Goal: Transaction & Acquisition: Purchase product/service

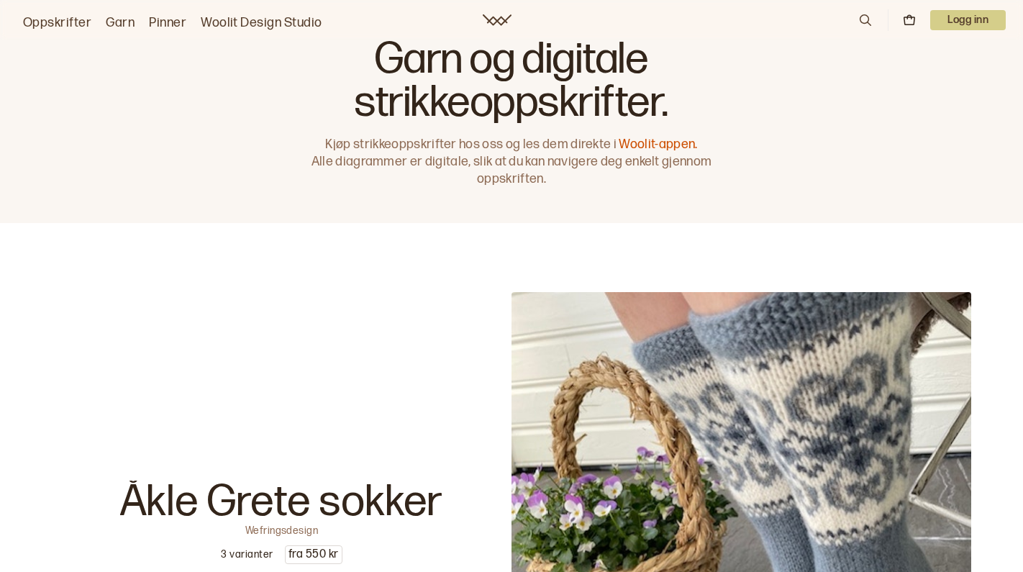
scroll to position [6, 0]
click at [862, 22] on icon at bounding box center [865, 20] width 16 height 16
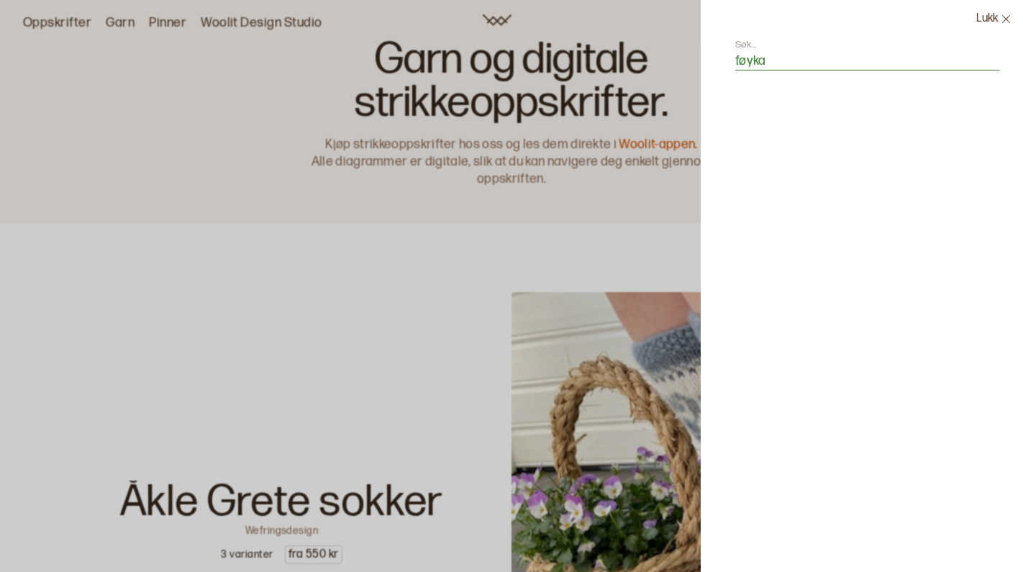
type input "føyka"
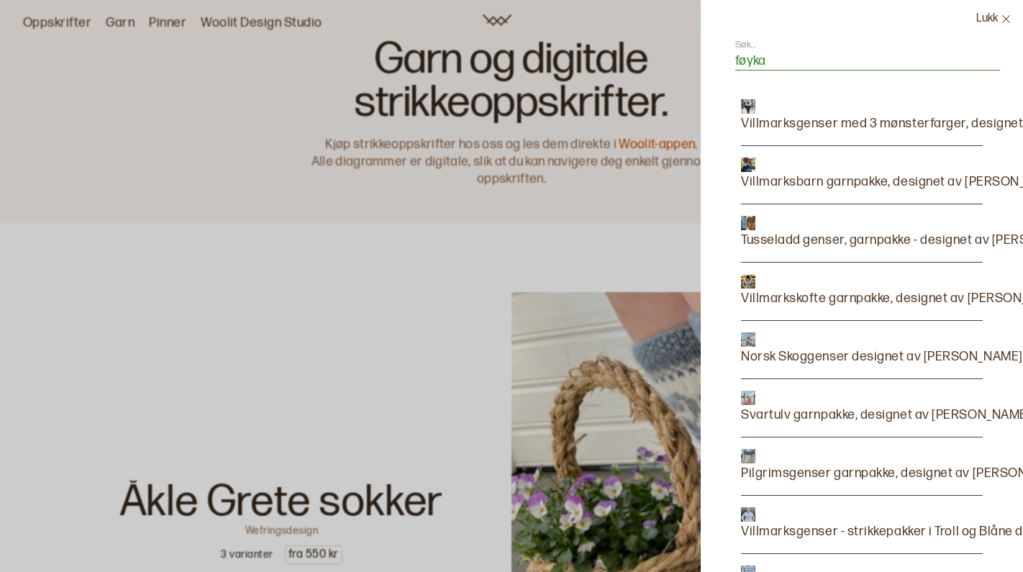
click at [790, 55] on input "føyka" at bounding box center [867, 62] width 265 height 18
click at [798, 120] on p "Villmarksgenser med 3 mønsterfarger, designet av [PERSON_NAME]" at bounding box center [941, 124] width 401 height 20
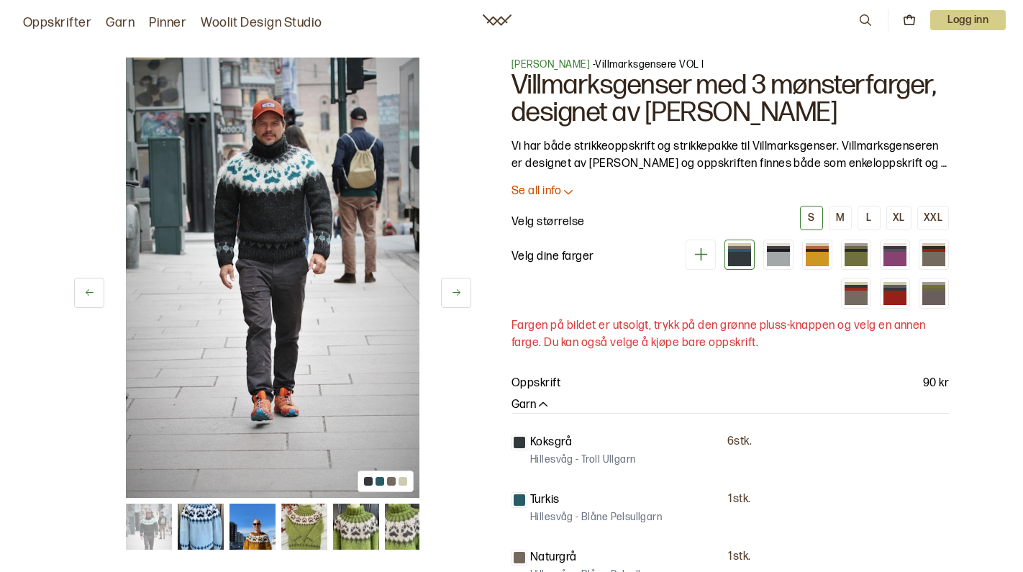
click at [73, 23] on link "Oppskrifter" at bounding box center [57, 23] width 68 height 20
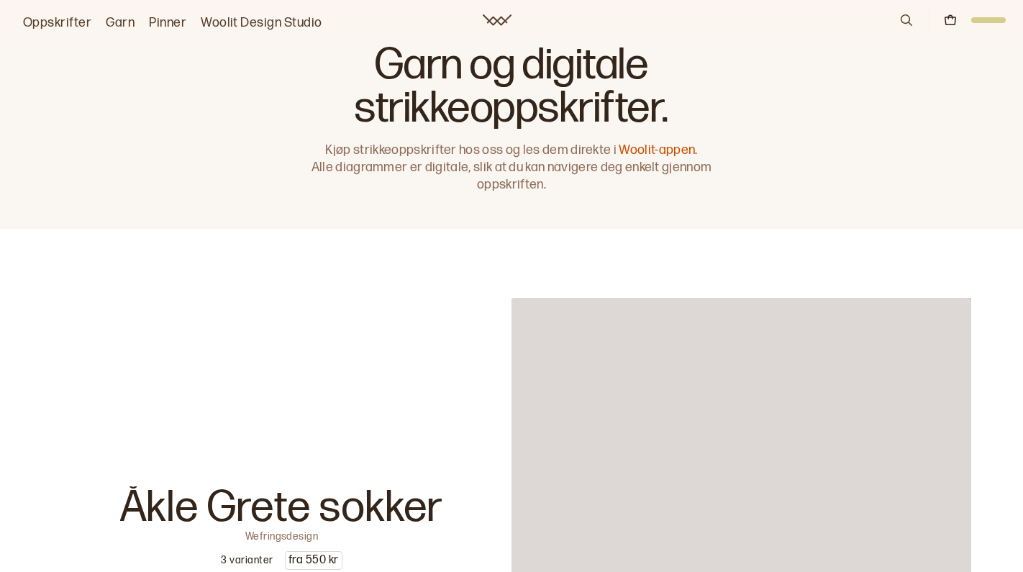
click at [66, 26] on link "Oppskrifter" at bounding box center [57, 23] width 68 height 20
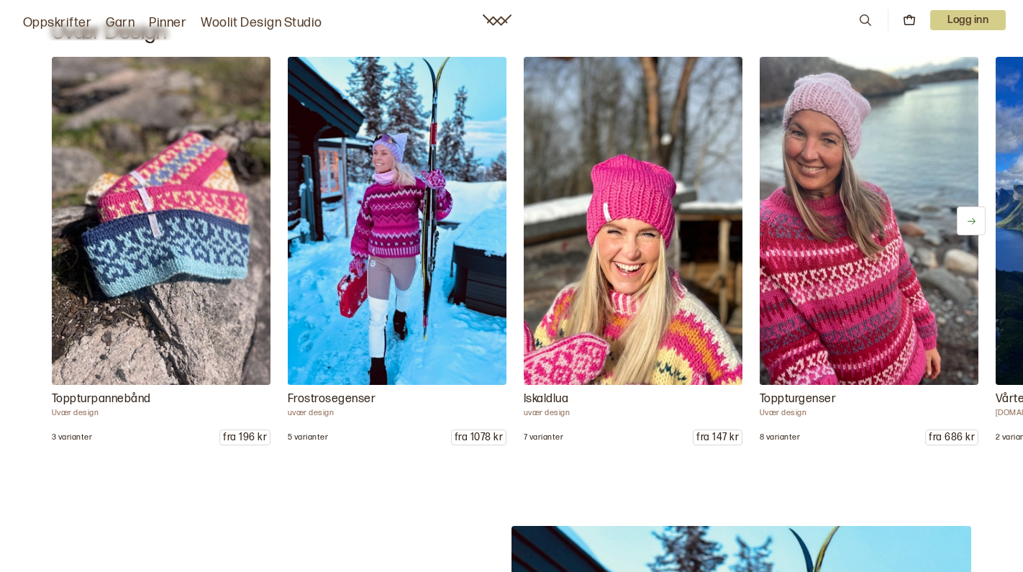
scroll to position [1750, 0]
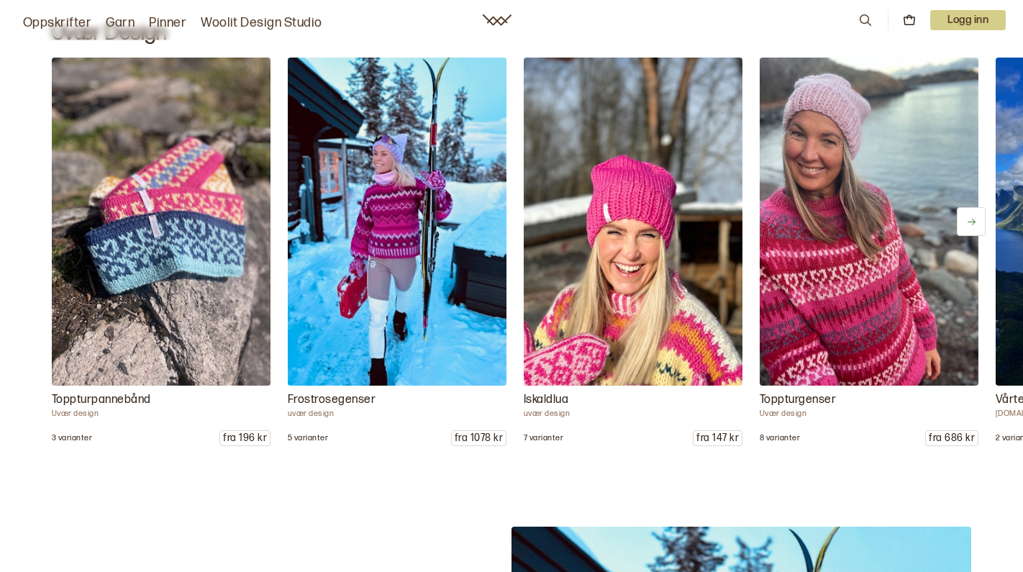
click at [966, 222] on icon at bounding box center [971, 222] width 11 height 11
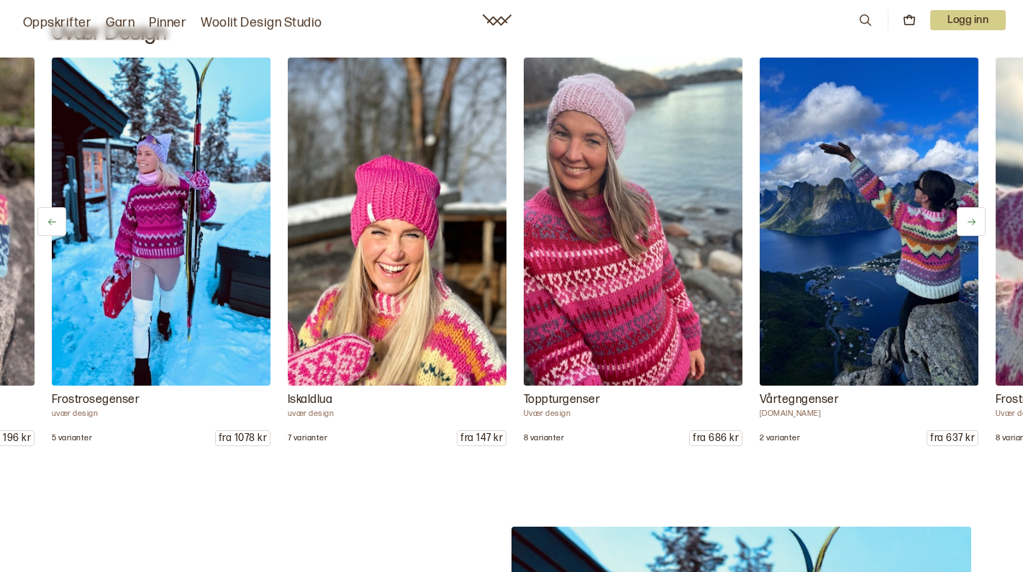
click at [966, 222] on icon at bounding box center [971, 222] width 11 height 11
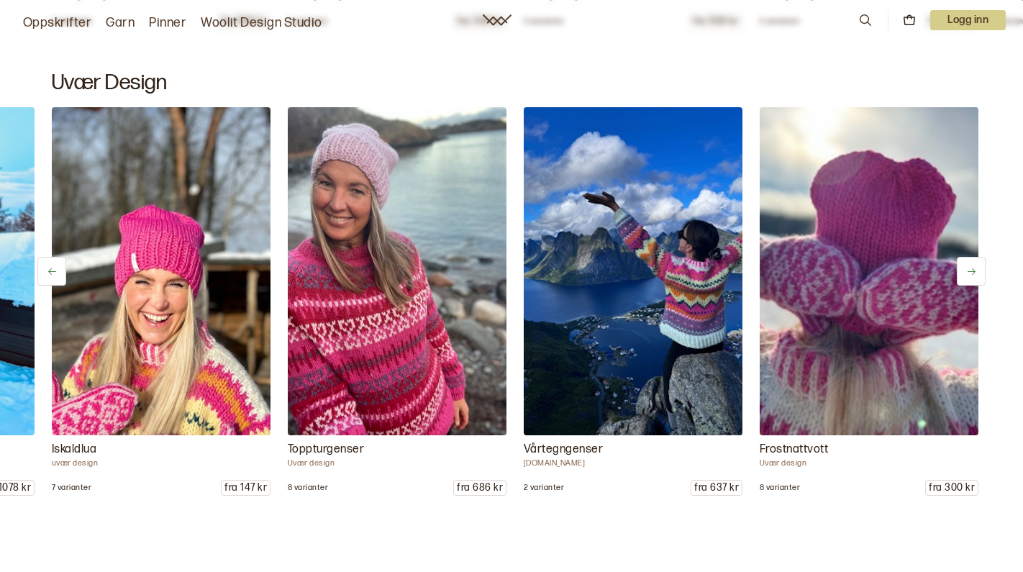
scroll to position [1701, 0]
click at [979, 272] on button at bounding box center [971, 270] width 29 height 29
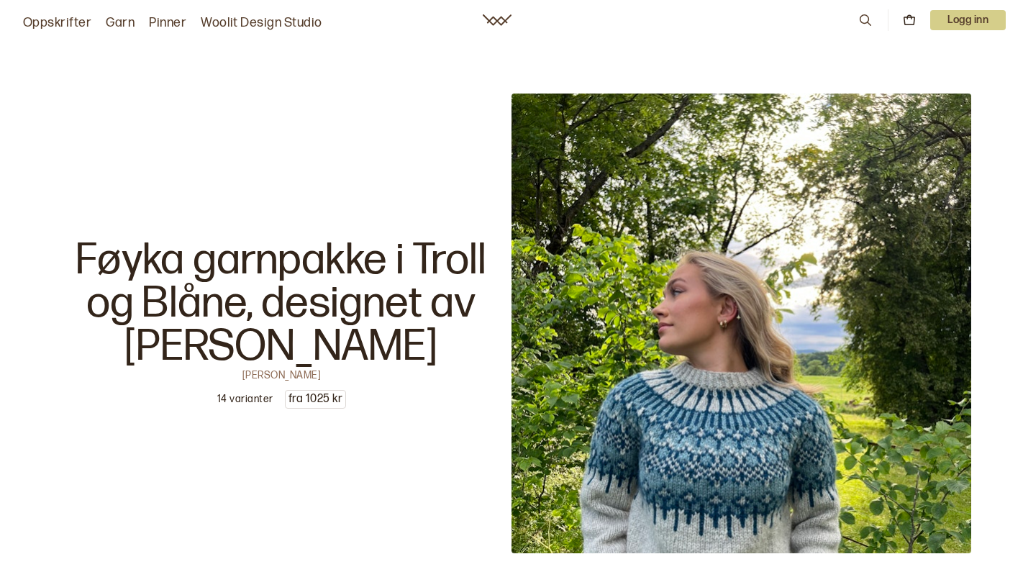
scroll to position [4531, 0]
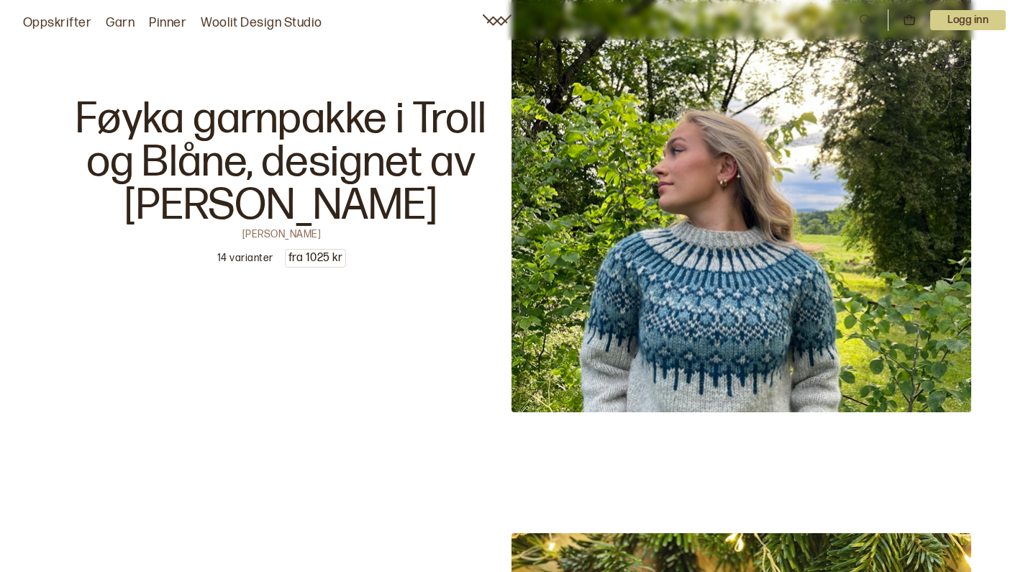
click at [293, 209] on p "Føyka garnpakke i Troll og Blåne, designet av [PERSON_NAME]" at bounding box center [282, 162] width 460 height 129
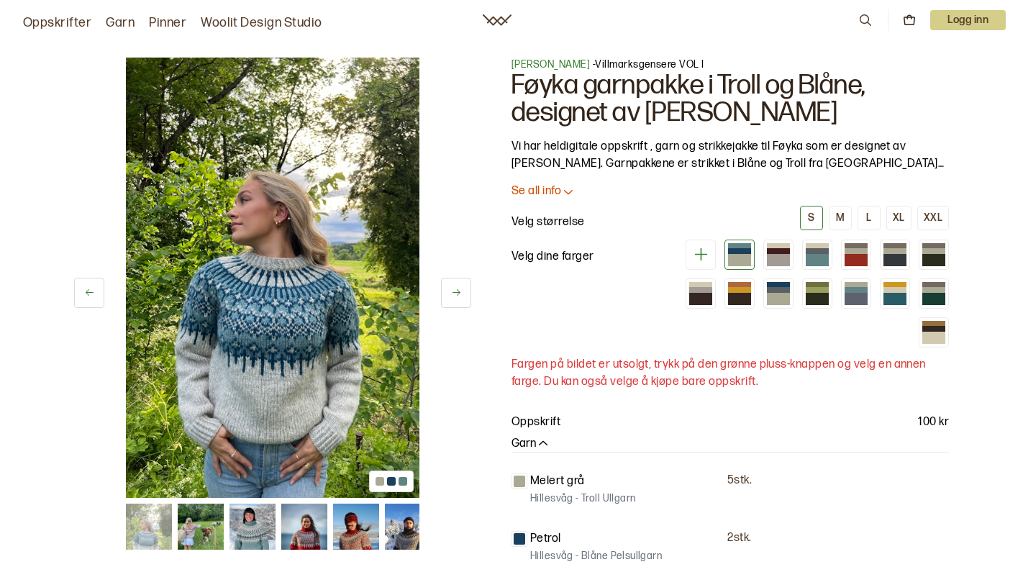
scroll to position [137, 0]
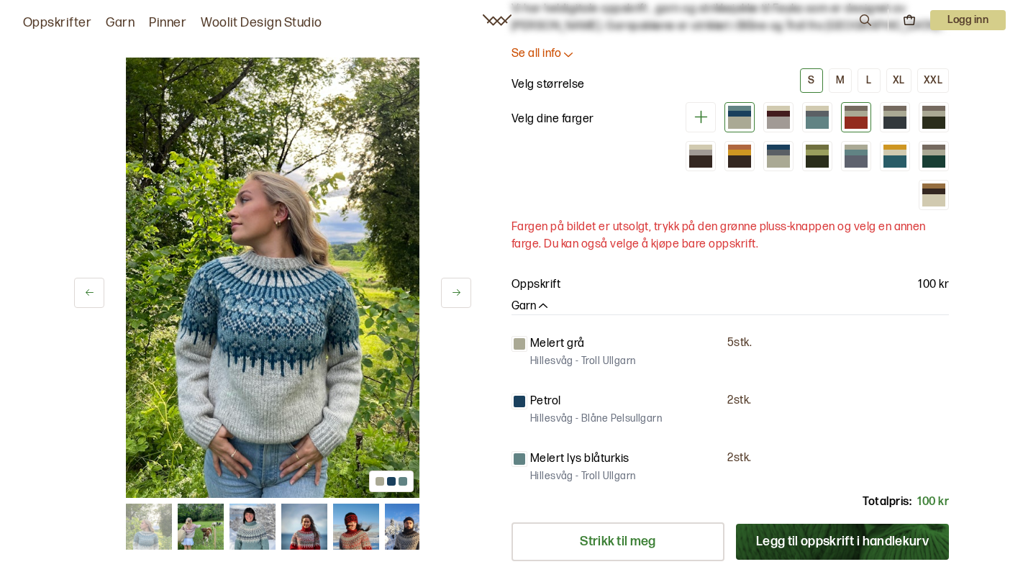
click at [859, 111] on div at bounding box center [855, 108] width 23 height 5
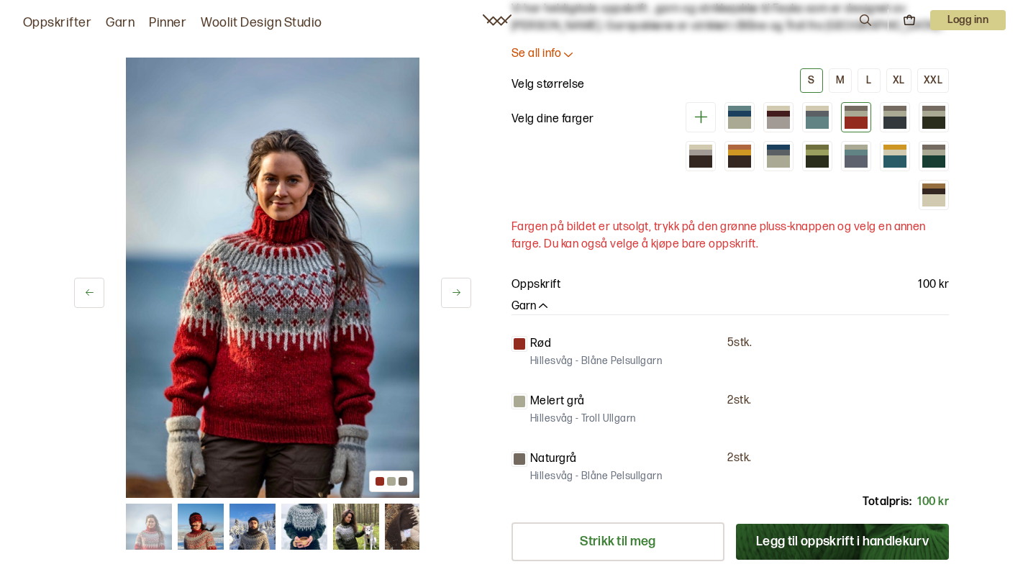
click at [820, 210] on div at bounding box center [811, 156] width 276 height 108
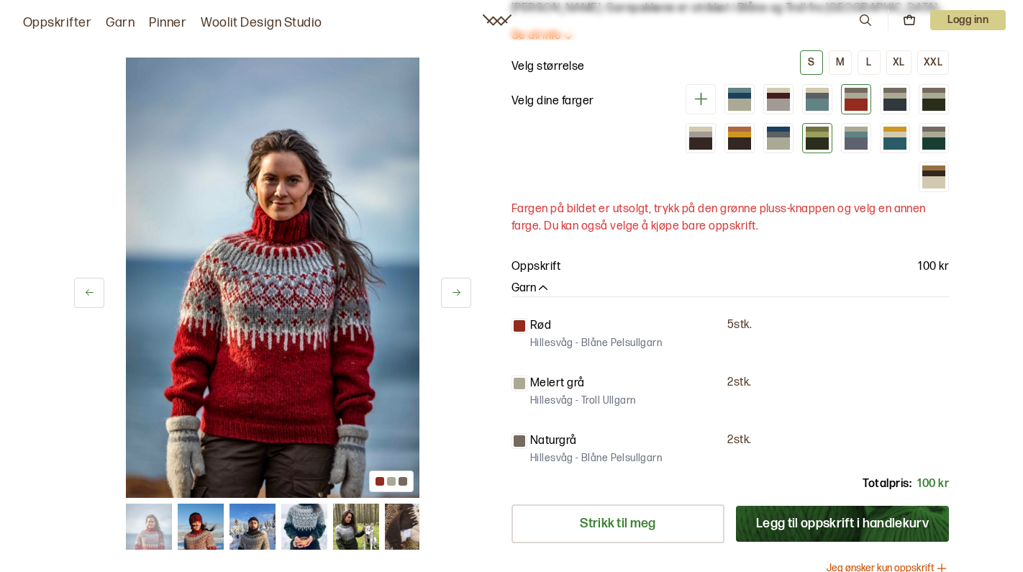
click at [823, 150] on div at bounding box center [817, 143] width 23 height 12
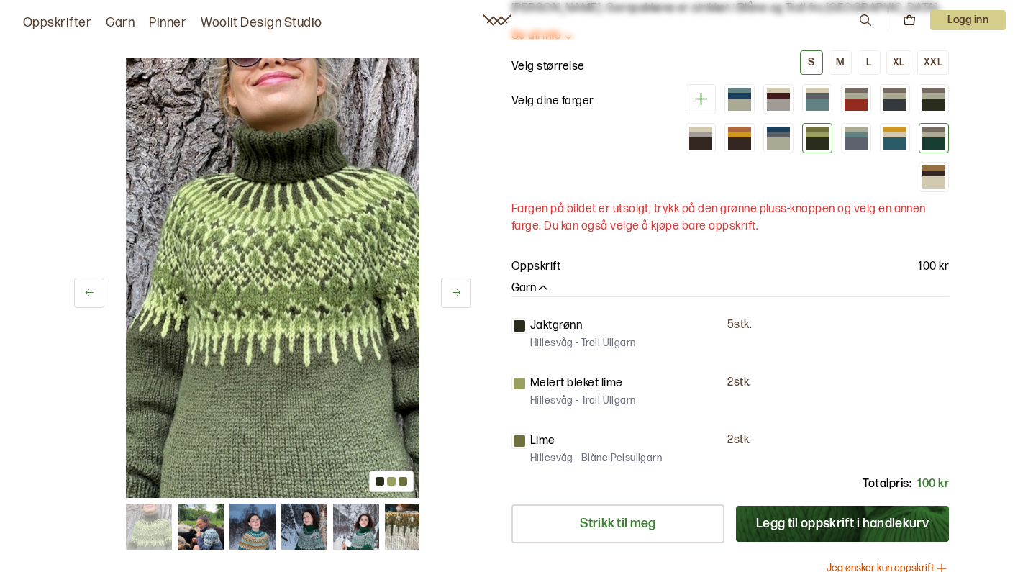
click at [936, 150] on div at bounding box center [933, 143] width 23 height 12
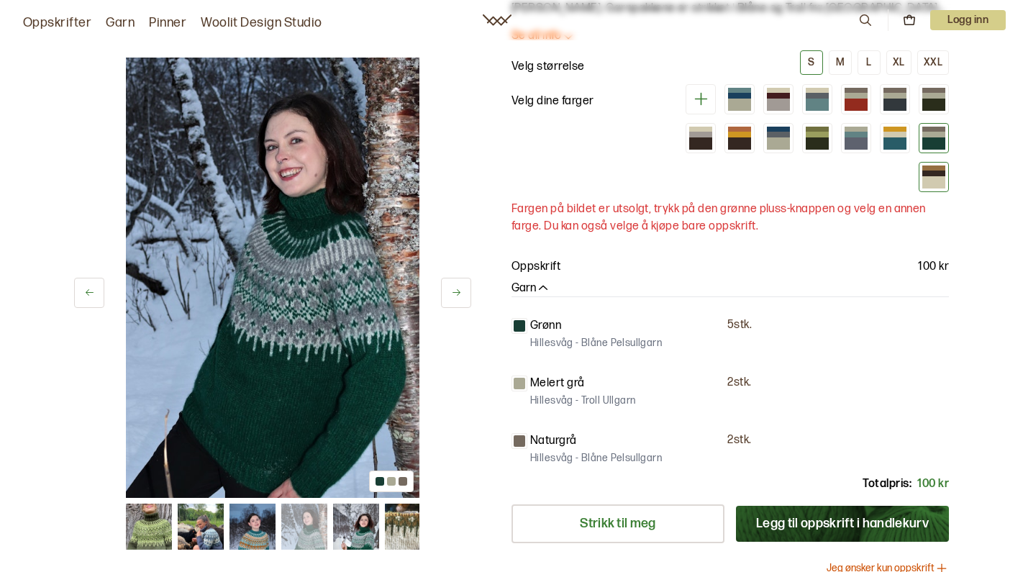
click at [933, 188] on div at bounding box center [933, 182] width 23 height 12
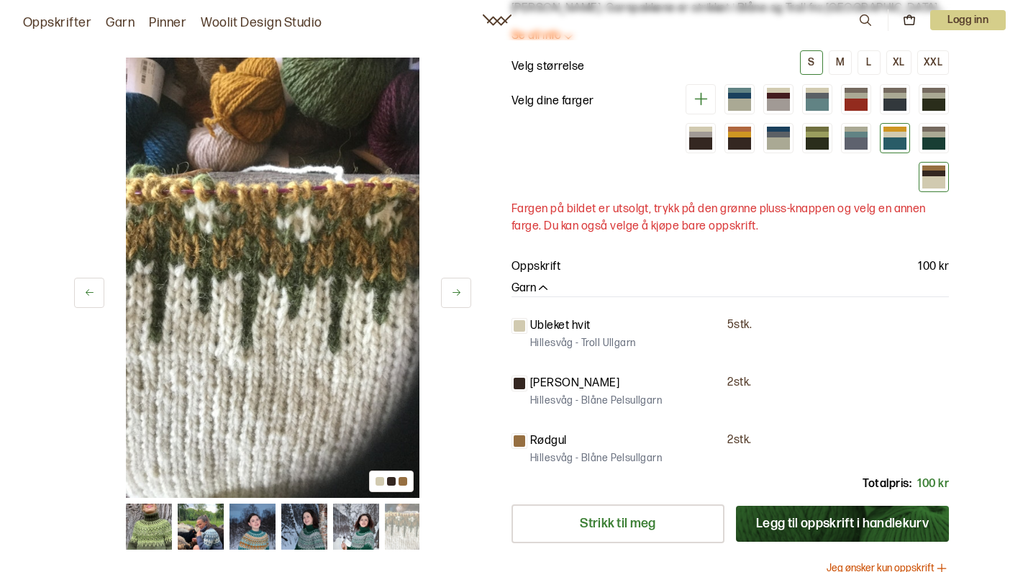
click at [902, 150] on div at bounding box center [894, 143] width 23 height 12
click at [937, 111] on div at bounding box center [933, 105] width 23 height 12
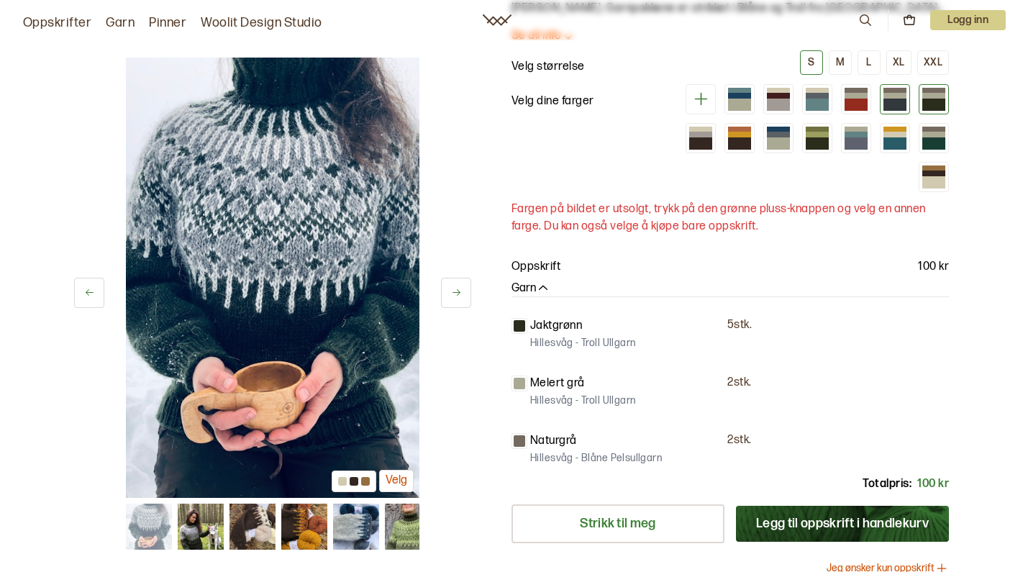
click at [881, 114] on div at bounding box center [895, 99] width 30 height 30
click at [901, 111] on div at bounding box center [894, 105] width 23 height 12
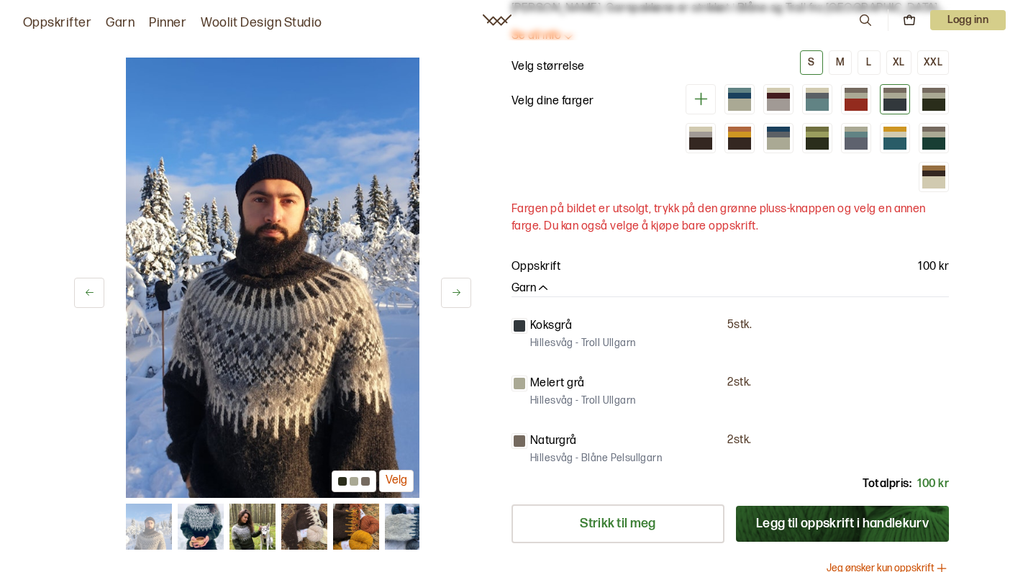
click at [840, 192] on div at bounding box center [811, 138] width 276 height 108
click at [744, 111] on div at bounding box center [739, 105] width 23 height 12
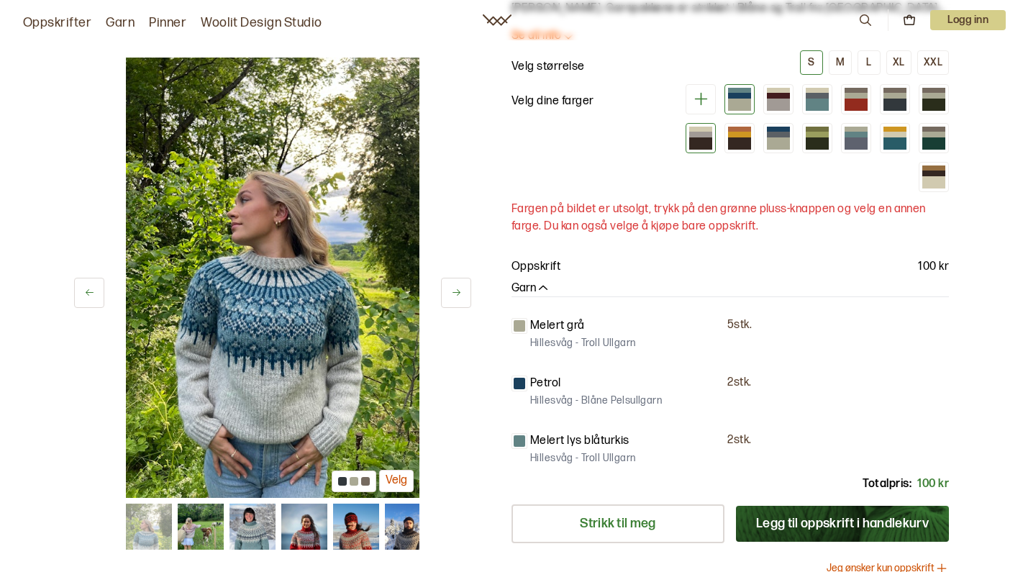
click at [706, 137] on div at bounding box center [700, 134] width 23 height 5
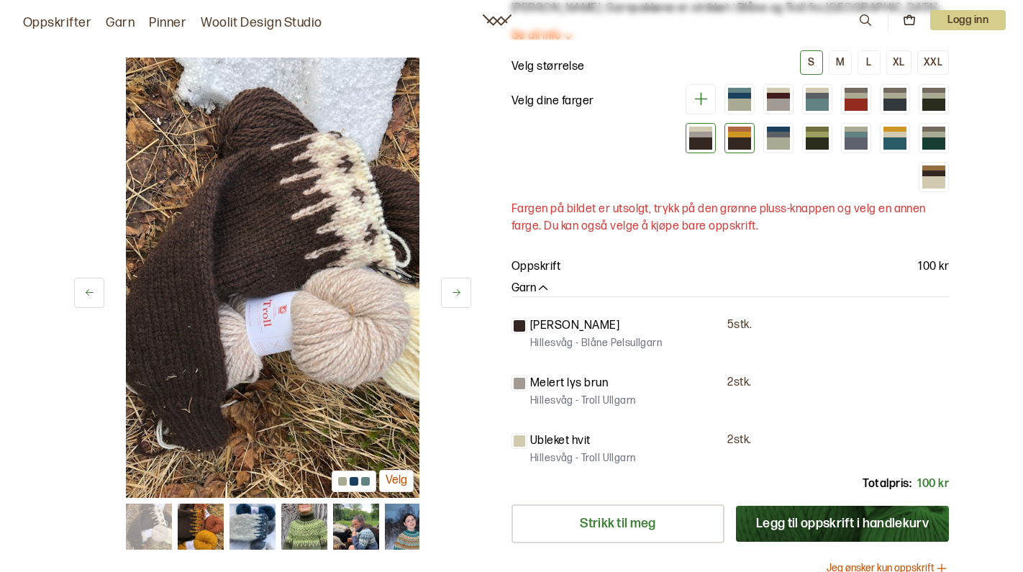
click at [741, 150] on div at bounding box center [739, 143] width 23 height 12
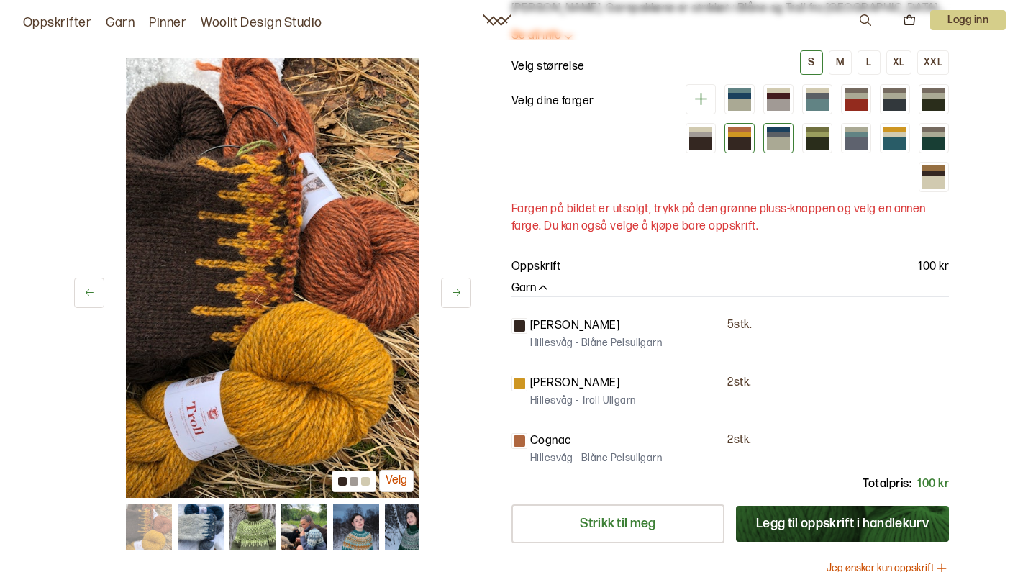
click at [781, 150] on div at bounding box center [778, 143] width 23 height 12
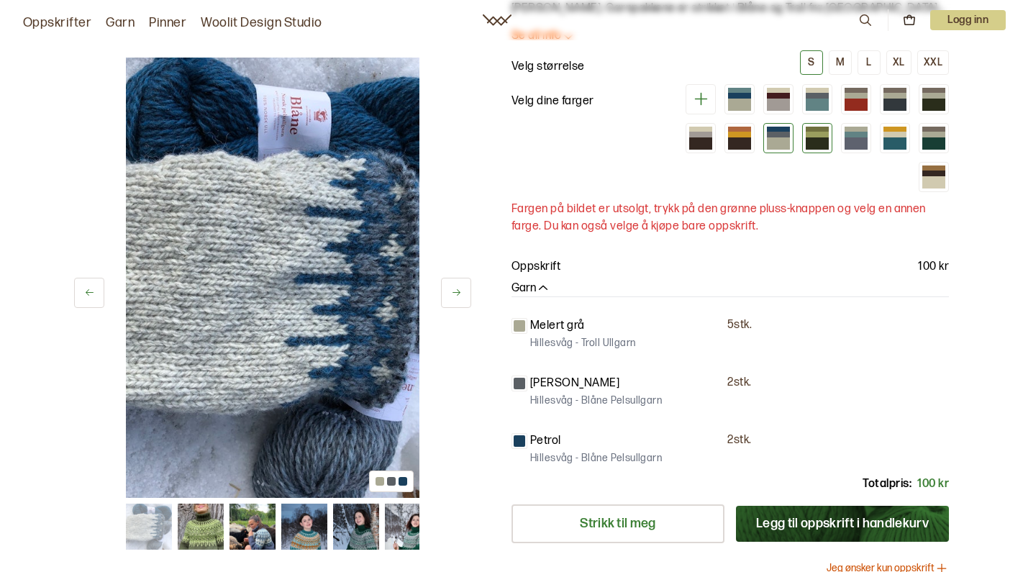
click at [815, 150] on div at bounding box center [817, 143] width 23 height 12
click at [822, 137] on div at bounding box center [817, 134] width 23 height 5
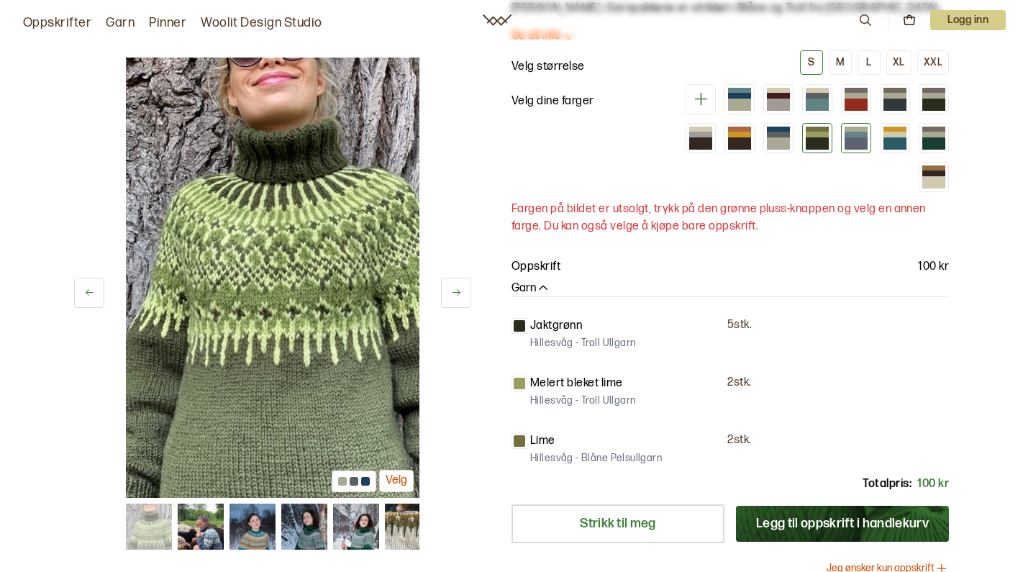
click at [863, 150] on div at bounding box center [855, 143] width 23 height 12
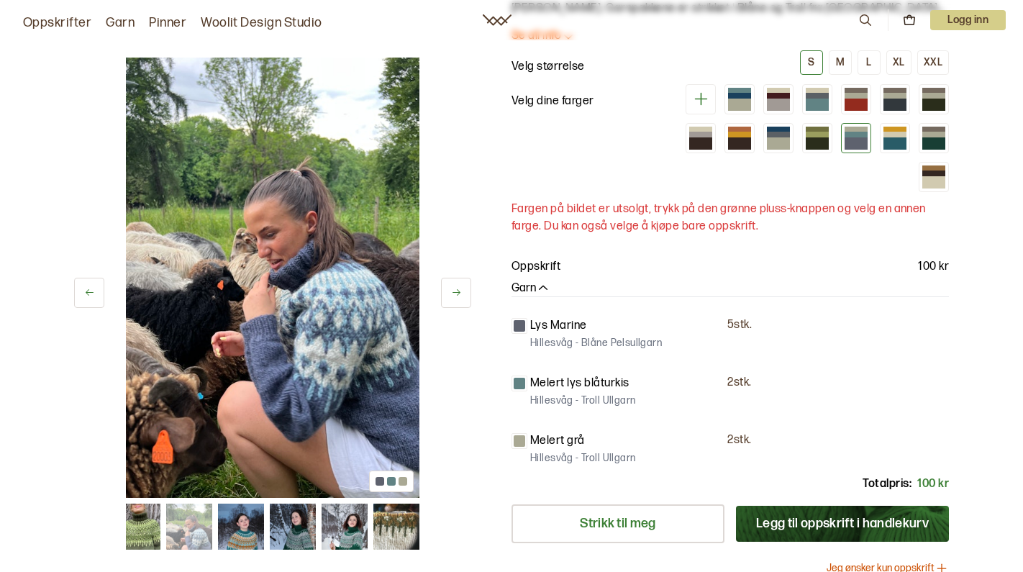
click at [808, 375] on div "Linka Neumann - Villmarksgensere VOL I Føyka garnpakke i Troll og Blåne, design…" at bounding box center [729, 257] width 437 height 710
click at [816, 111] on div at bounding box center [817, 105] width 23 height 12
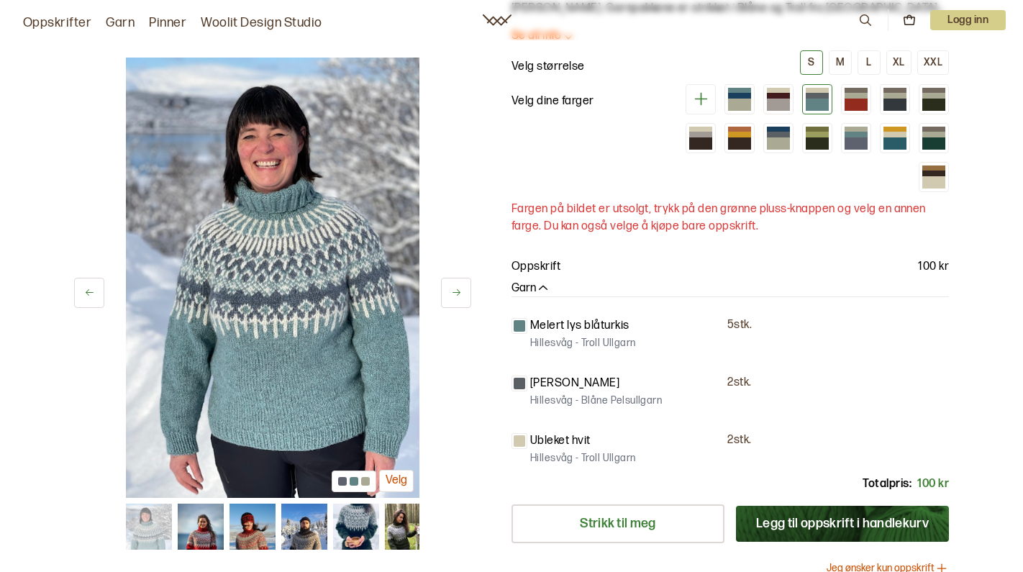
click at [794, 192] on div at bounding box center [811, 138] width 276 height 108
click at [790, 114] on div at bounding box center [778, 99] width 30 height 30
click at [859, 137] on div at bounding box center [855, 134] width 23 height 5
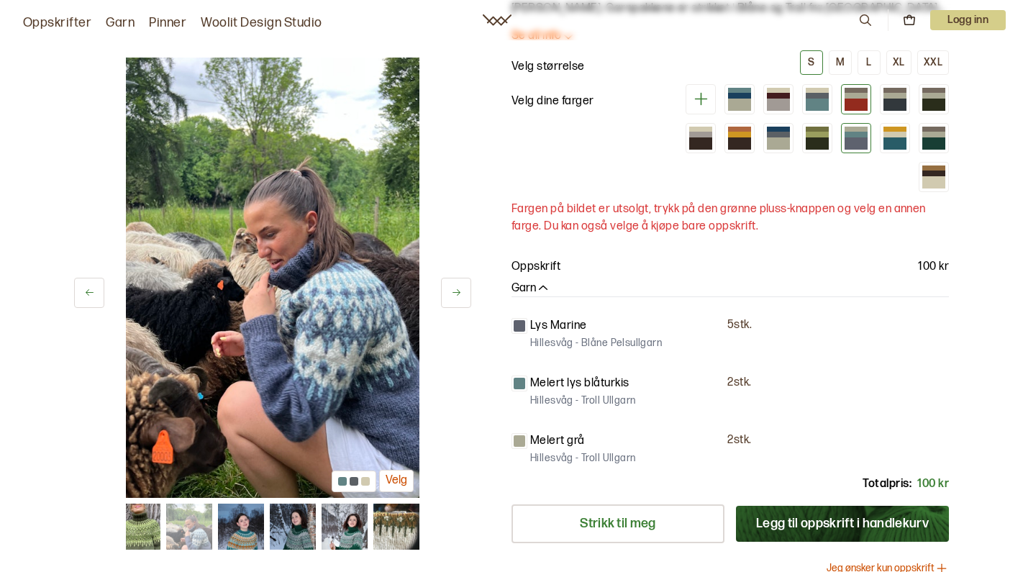
click at [854, 111] on div at bounding box center [855, 105] width 23 height 12
click at [864, 111] on div at bounding box center [855, 105] width 23 height 12
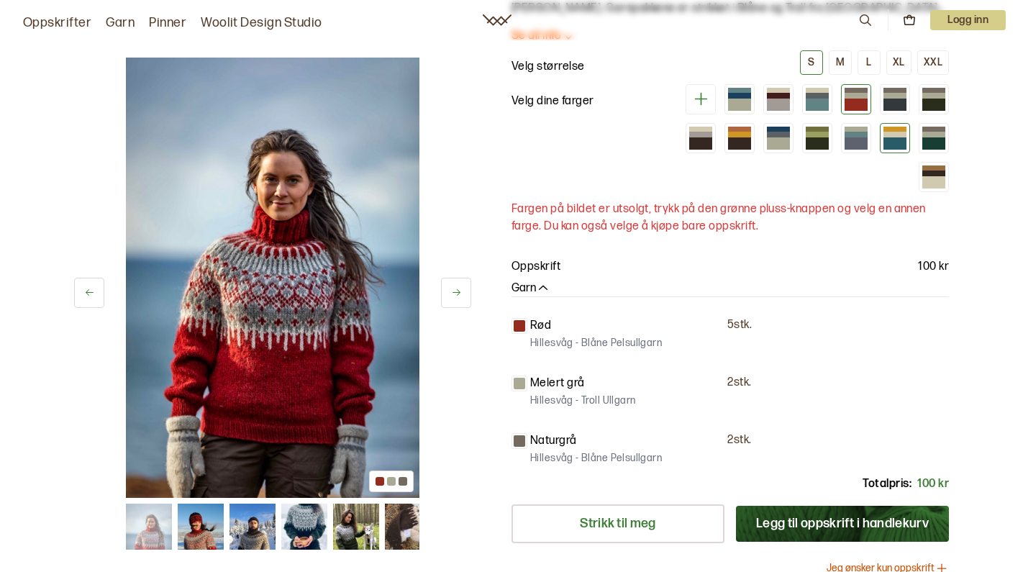
click at [890, 137] on div at bounding box center [894, 134] width 23 height 5
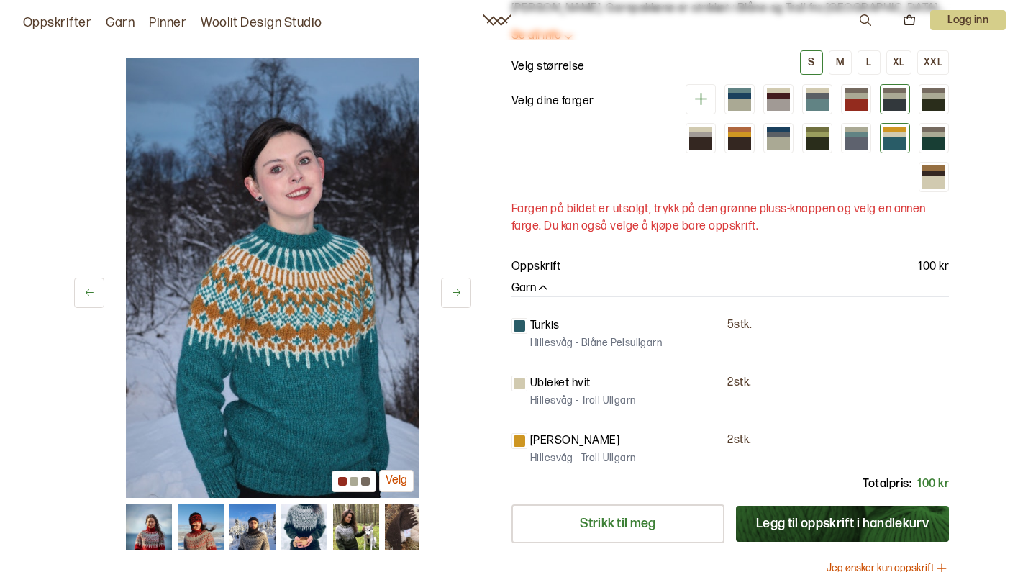
click at [891, 114] on div at bounding box center [895, 99] width 30 height 30
click at [901, 93] on div at bounding box center [894, 90] width 23 height 5
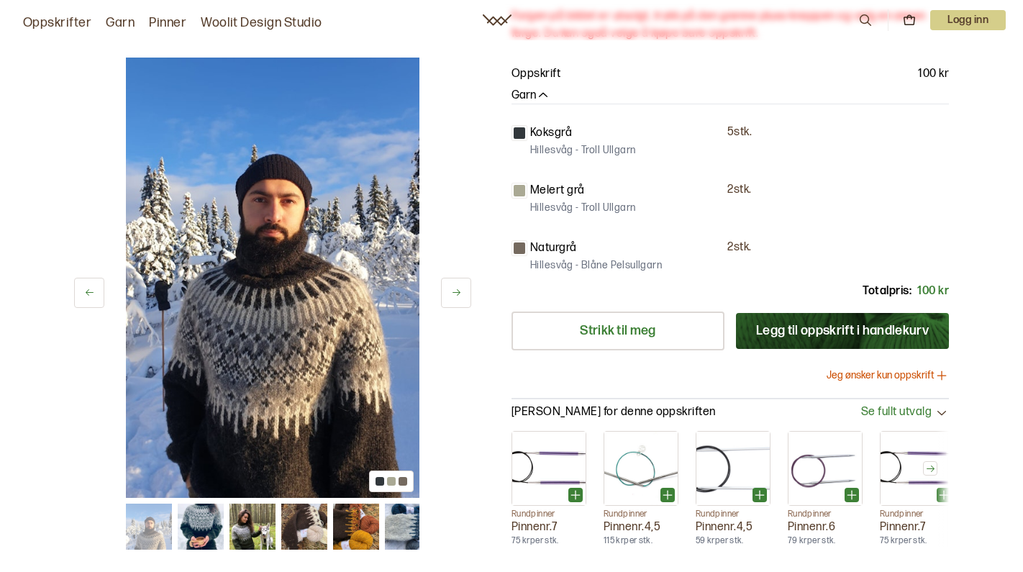
scroll to position [507, 0]
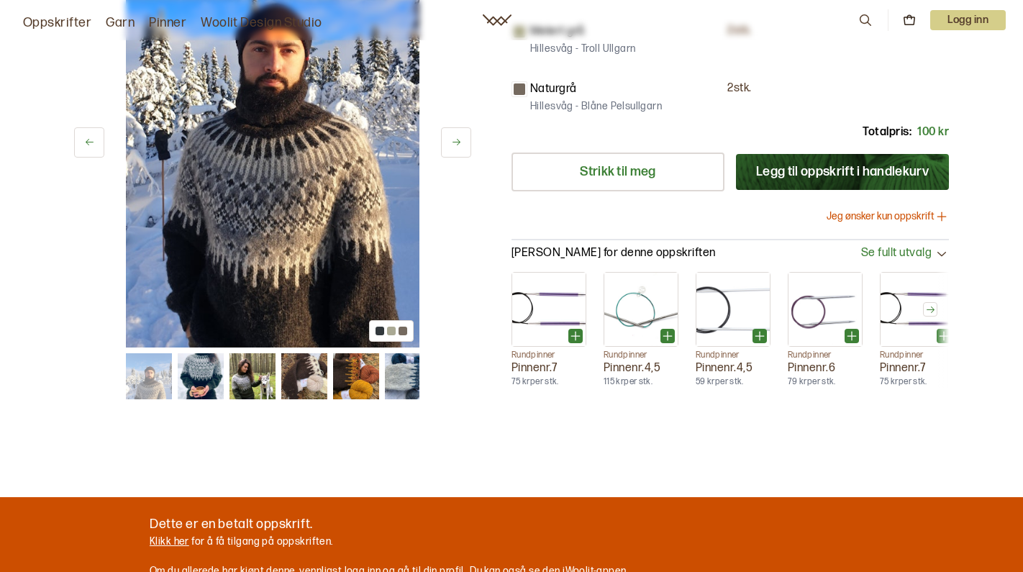
click at [571, 98] on p "Naturgrå" at bounding box center [553, 89] width 47 height 17
click at [519, 95] on div at bounding box center [520, 89] width 12 height 12
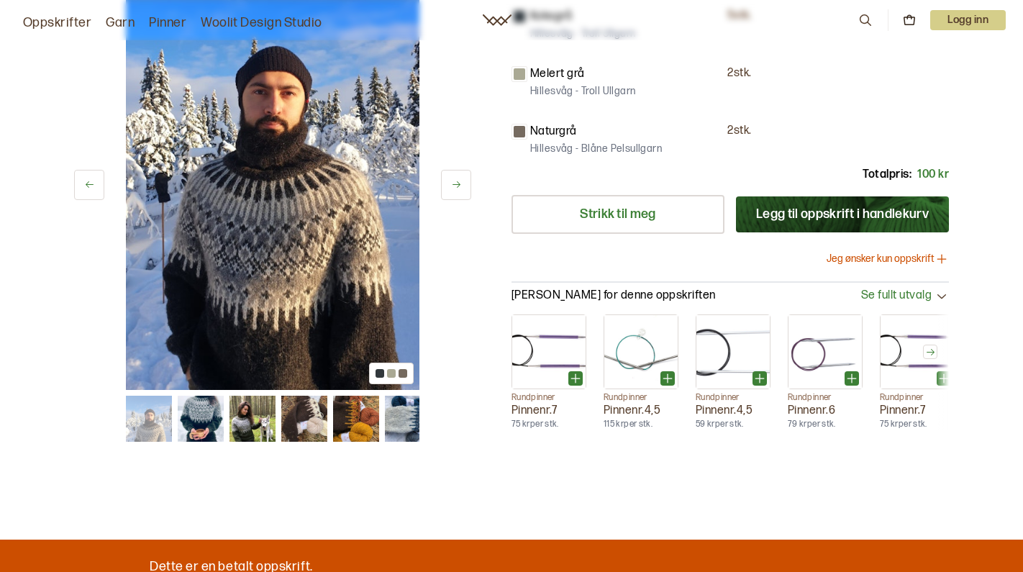
scroll to position [450, 0]
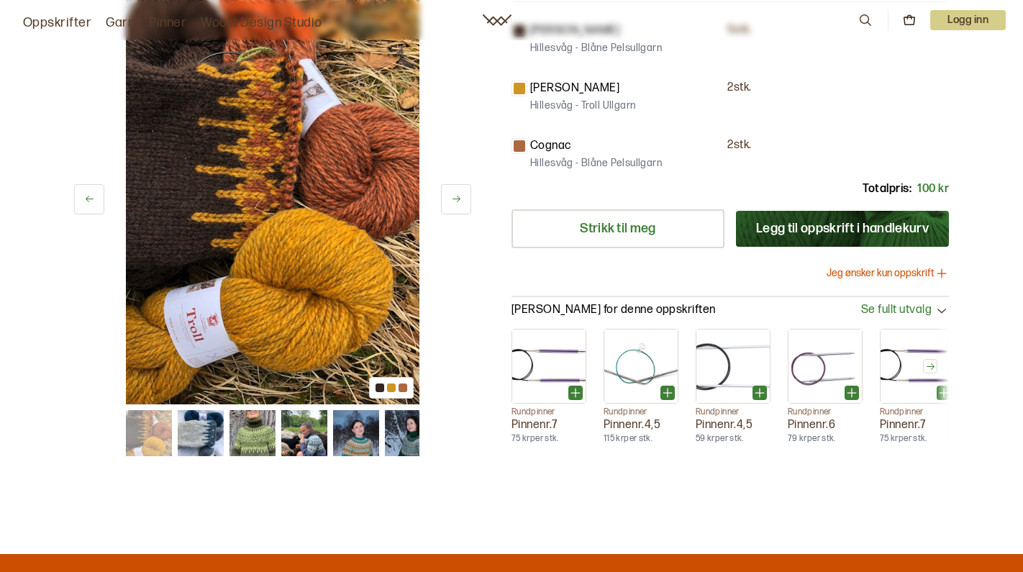
drag, startPoint x: 716, startPoint y: 135, endPoint x: 701, endPoint y: 136, distance: 14.4
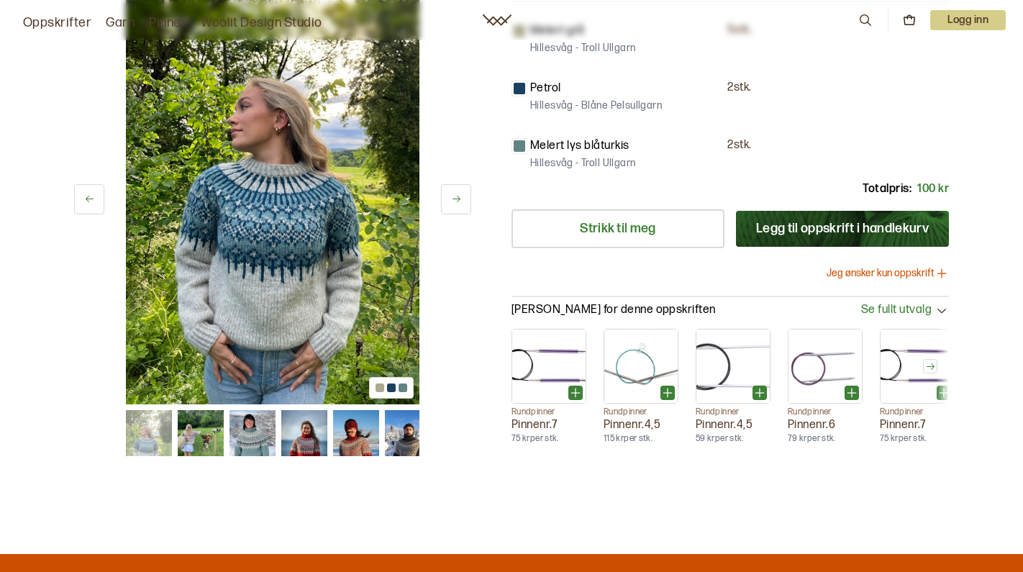
scroll to position [407, 0]
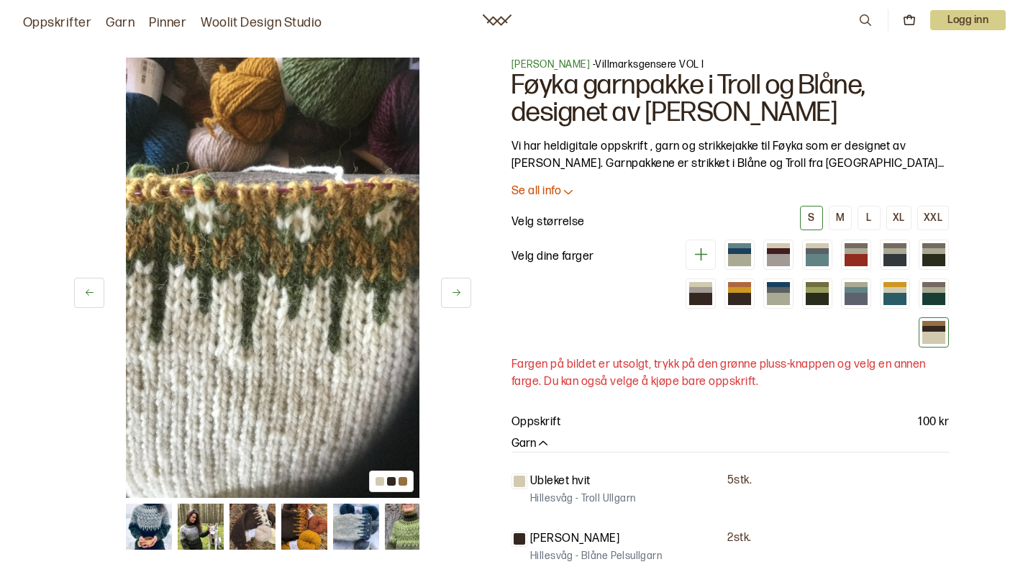
click at [501, 24] on icon at bounding box center [497, 20] width 29 height 12
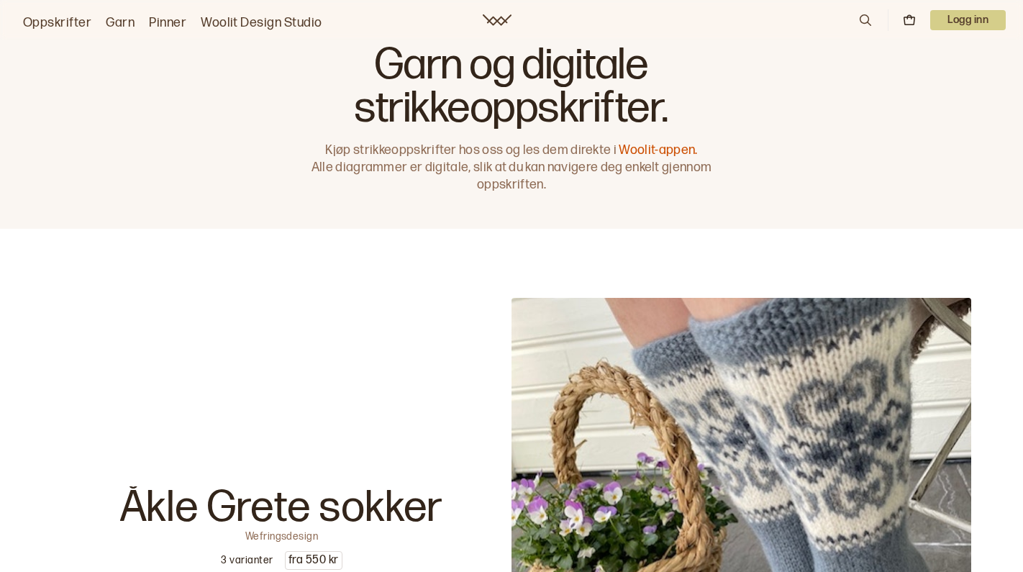
click at [974, 27] on p "Logg inn" at bounding box center [968, 20] width 76 height 20
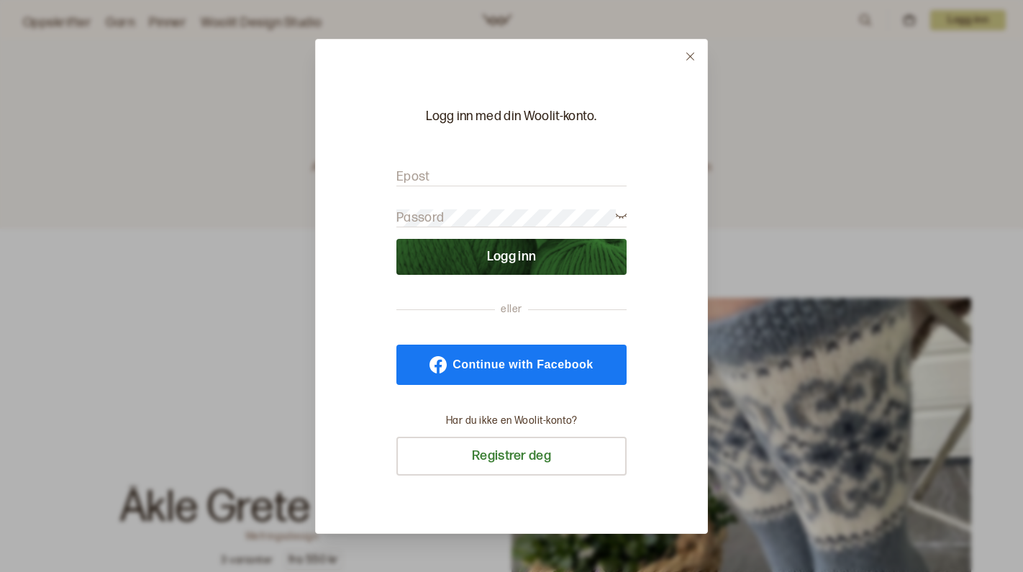
type input "eirunn.egeland@hotmail.com"
click at [511, 256] on button "Logg inn" at bounding box center [511, 257] width 230 height 36
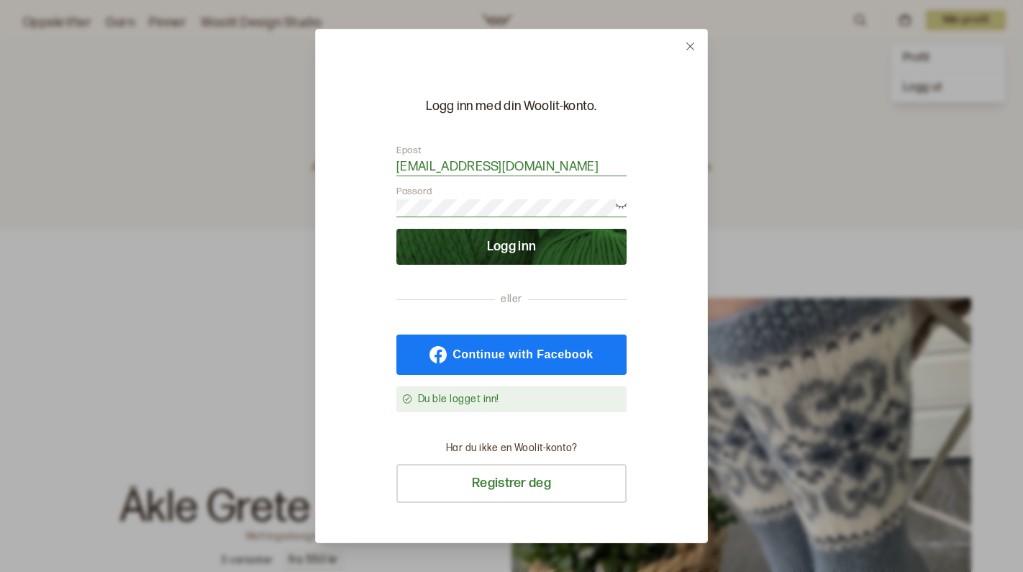
click at [516, 245] on button "Logg inn" at bounding box center [511, 247] width 230 height 36
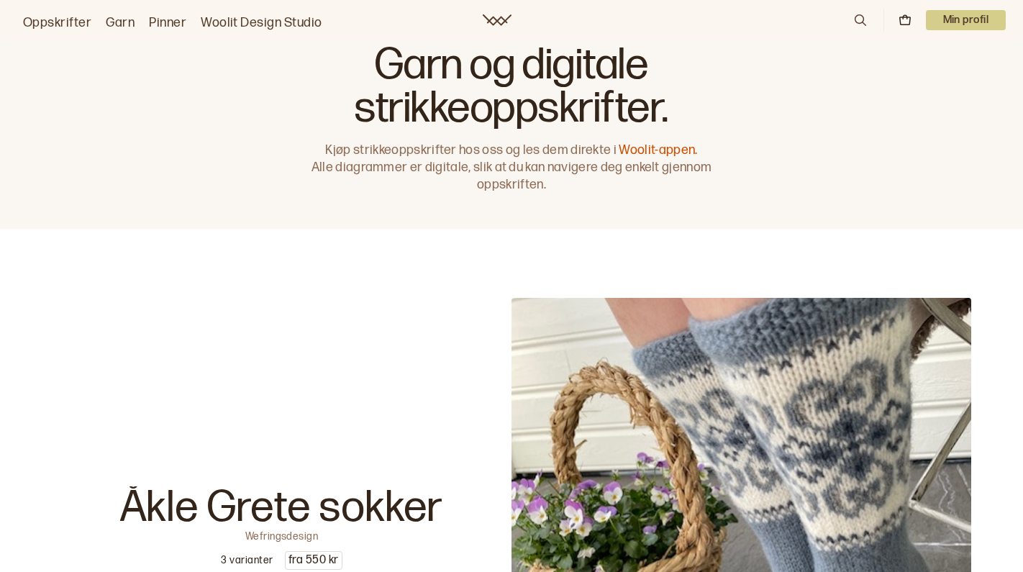
click at [977, 24] on p "Min profil" at bounding box center [966, 20] width 81 height 20
click at [937, 58] on div "Profil" at bounding box center [948, 58] width 114 height 29
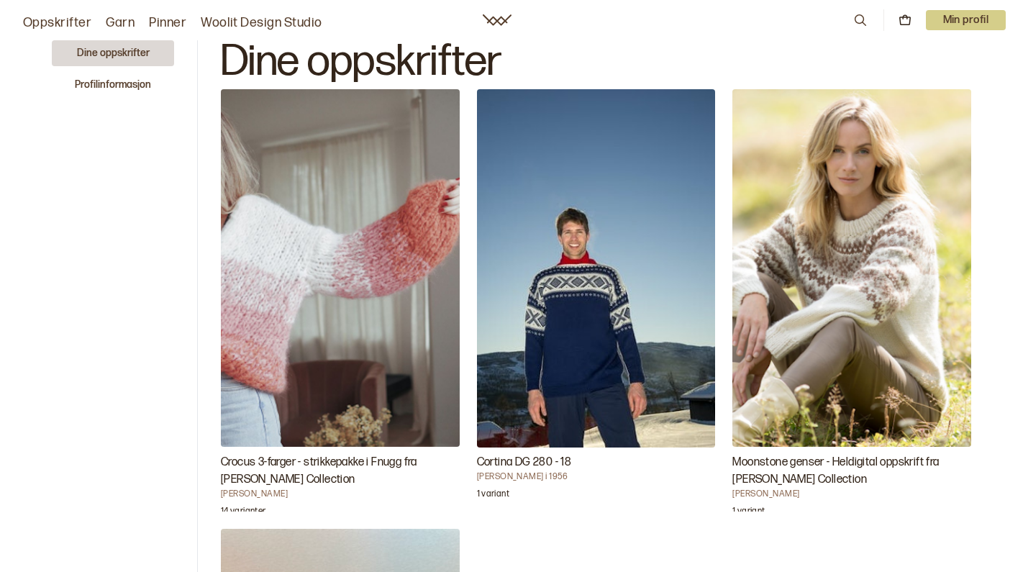
click at [65, 29] on link "Oppskrifter" at bounding box center [57, 23] width 68 height 20
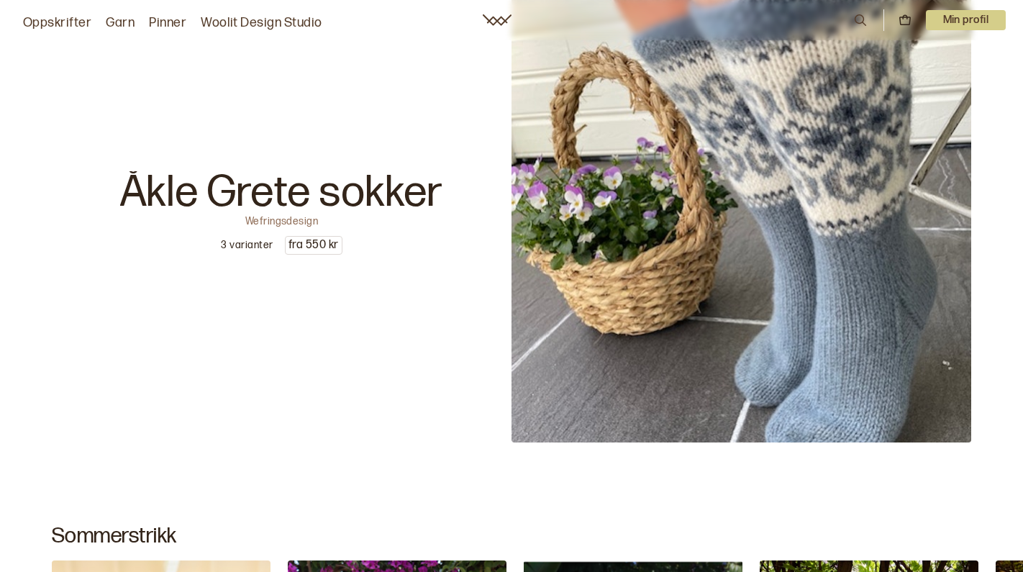
scroll to position [42, 0]
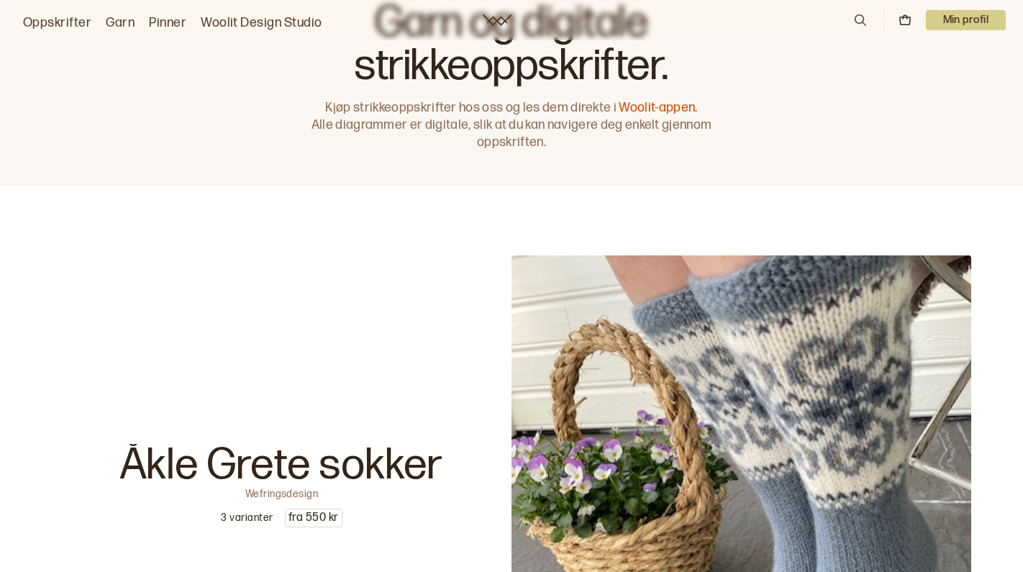
click at [909, 20] on icon at bounding box center [904, 20] width 13 height 13
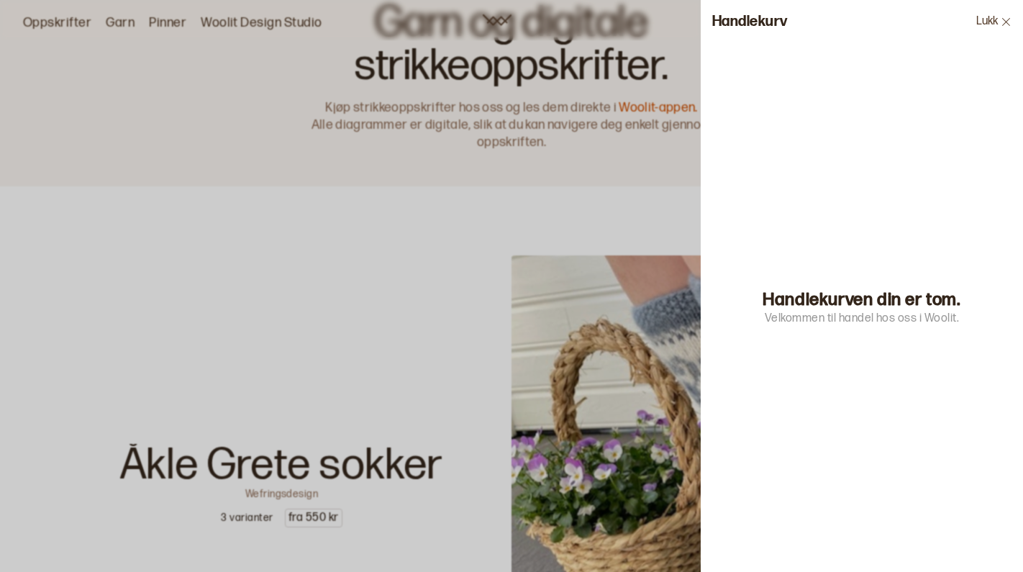
click at [1004, 22] on icon at bounding box center [1006, 22] width 11 height 11
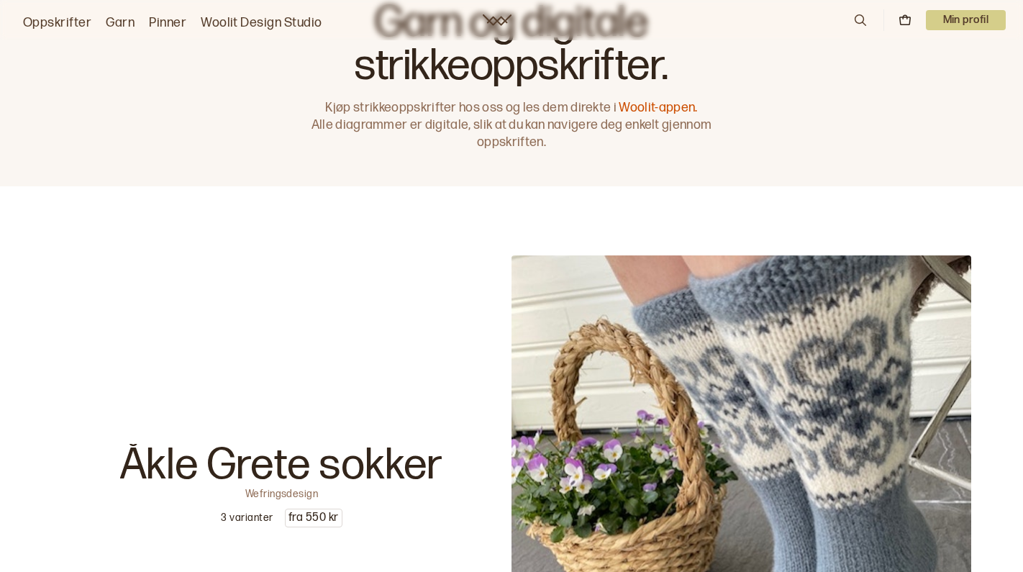
click at [982, 21] on p "Min profil" at bounding box center [966, 20] width 81 height 20
click at [221, 26] on link "Woolit Design Studio" at bounding box center [262, 23] width 122 height 20
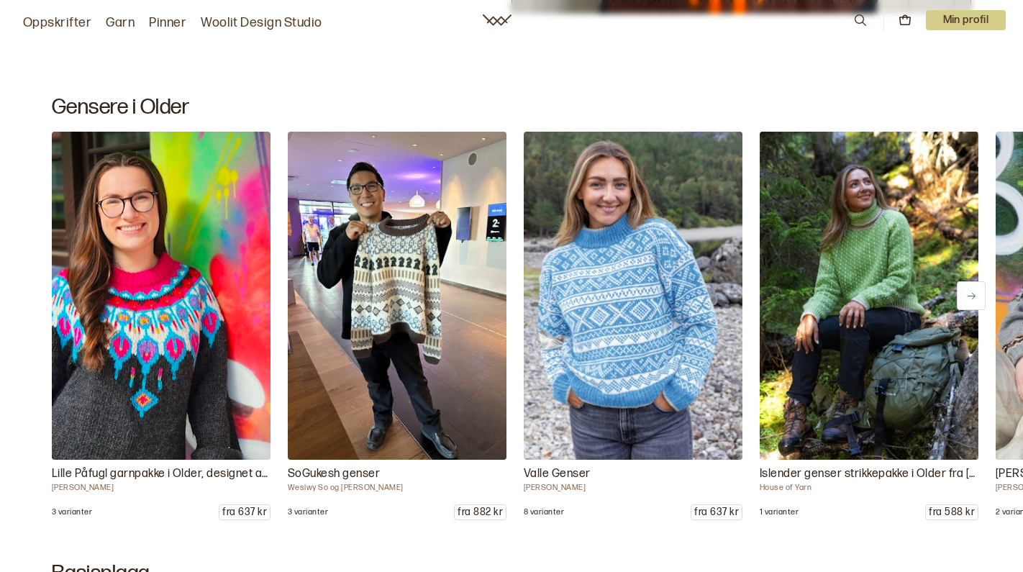
scroll to position [6558, 0]
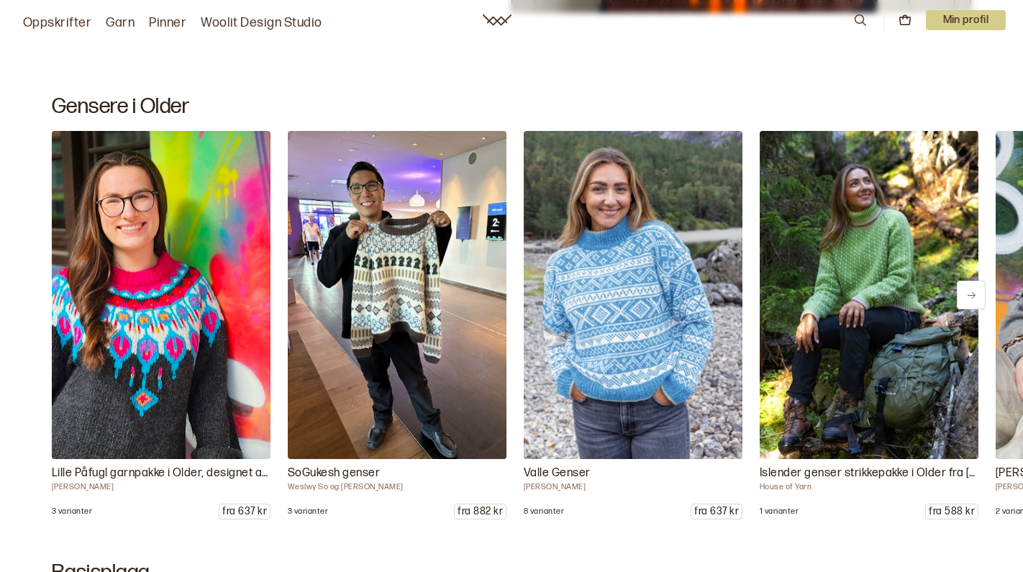
click at [975, 296] on icon at bounding box center [971, 295] width 11 height 11
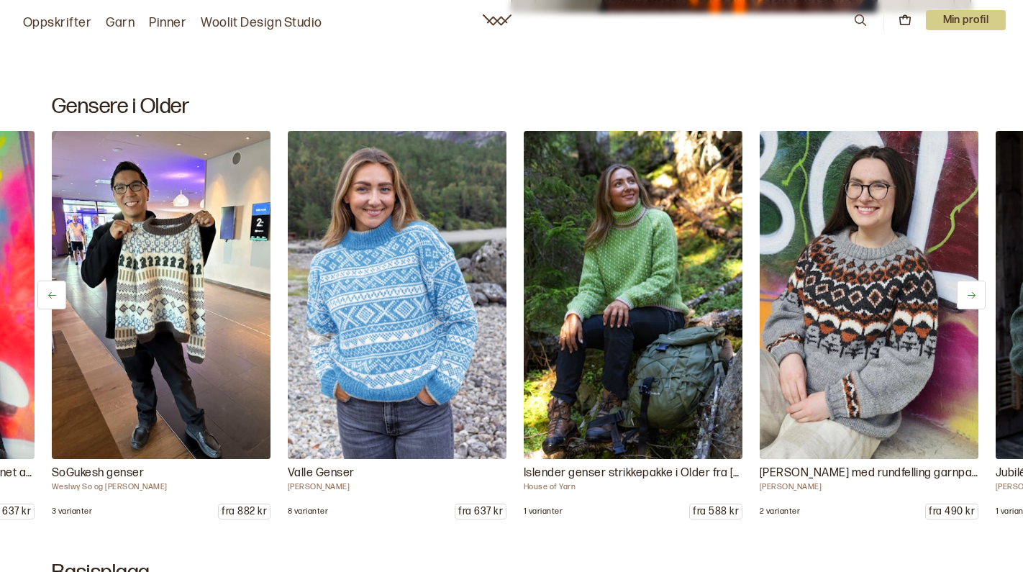
click at [975, 296] on icon at bounding box center [971, 295] width 11 height 11
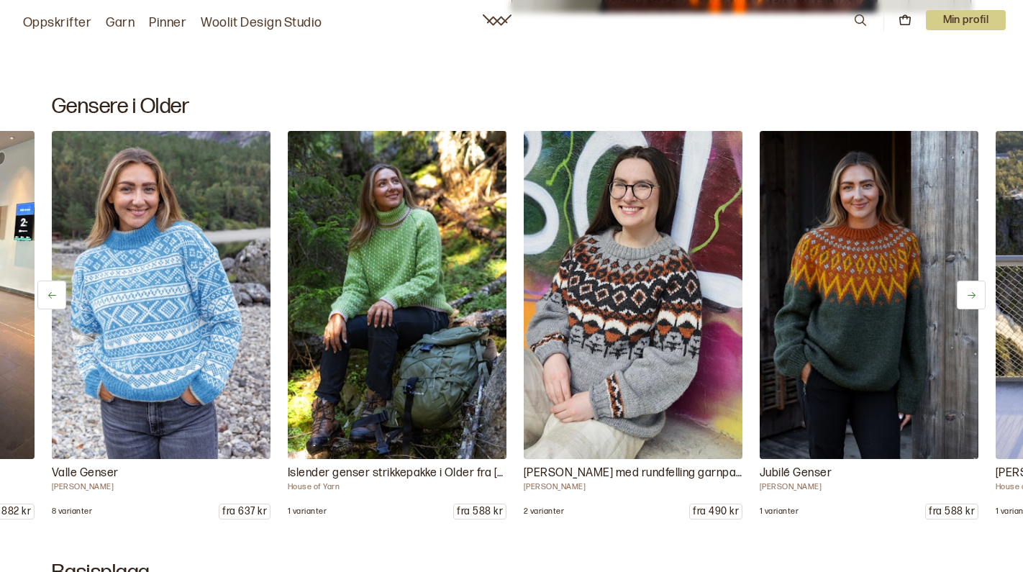
click at [975, 296] on icon at bounding box center [971, 295] width 11 height 11
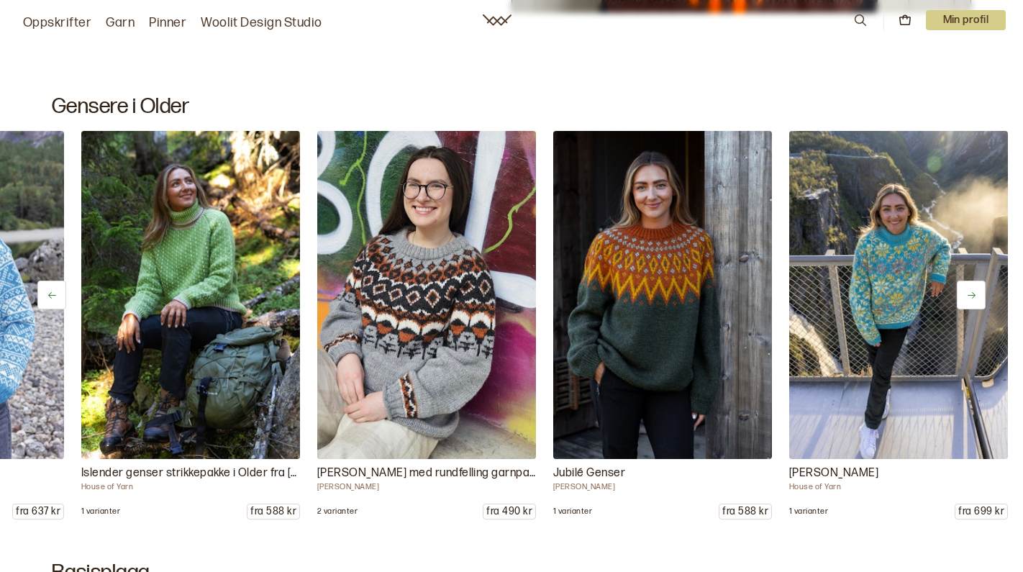
scroll to position [0, 708]
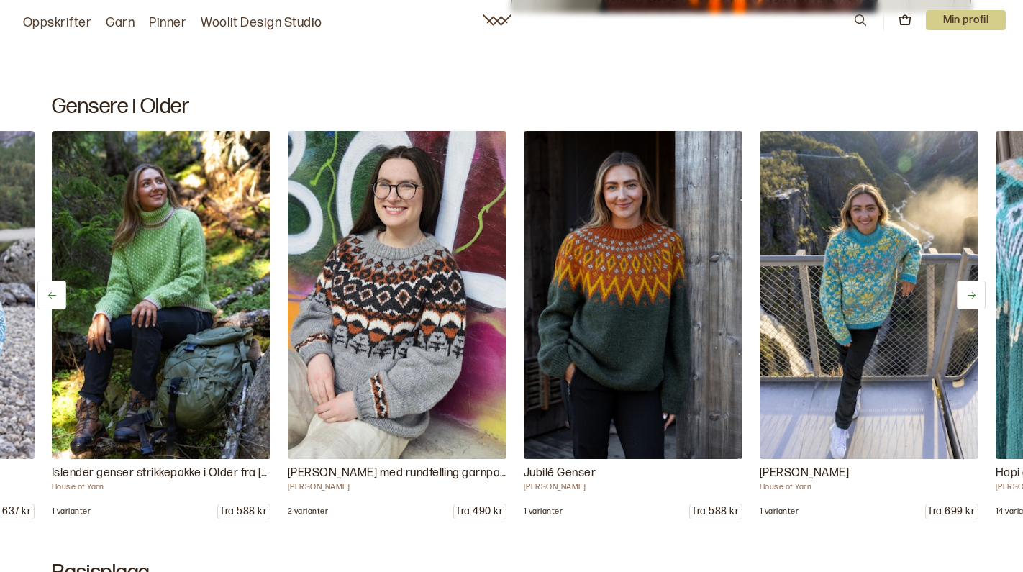
click at [975, 296] on icon at bounding box center [971, 295] width 11 height 11
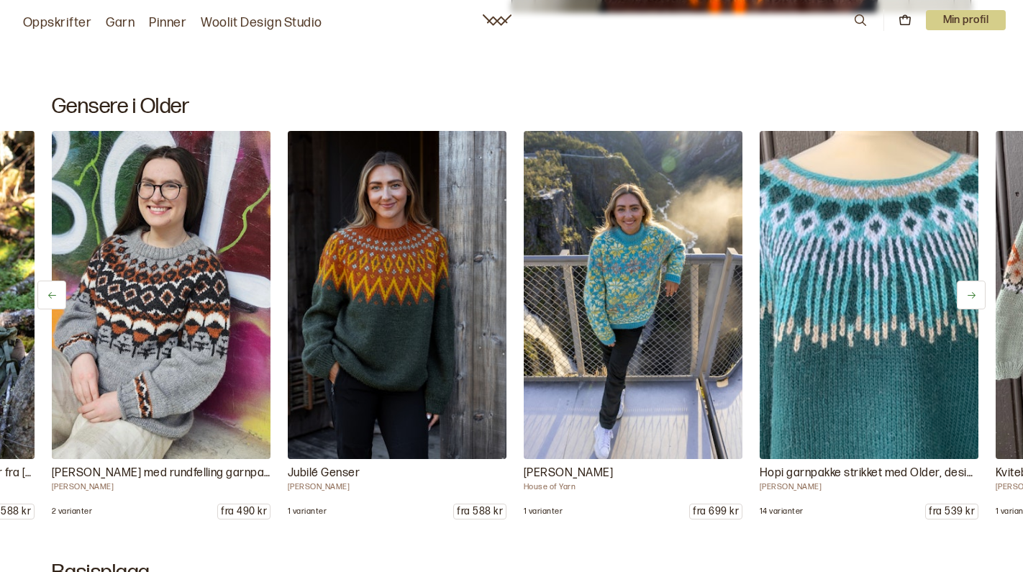
click at [975, 296] on icon at bounding box center [971, 295] width 11 height 11
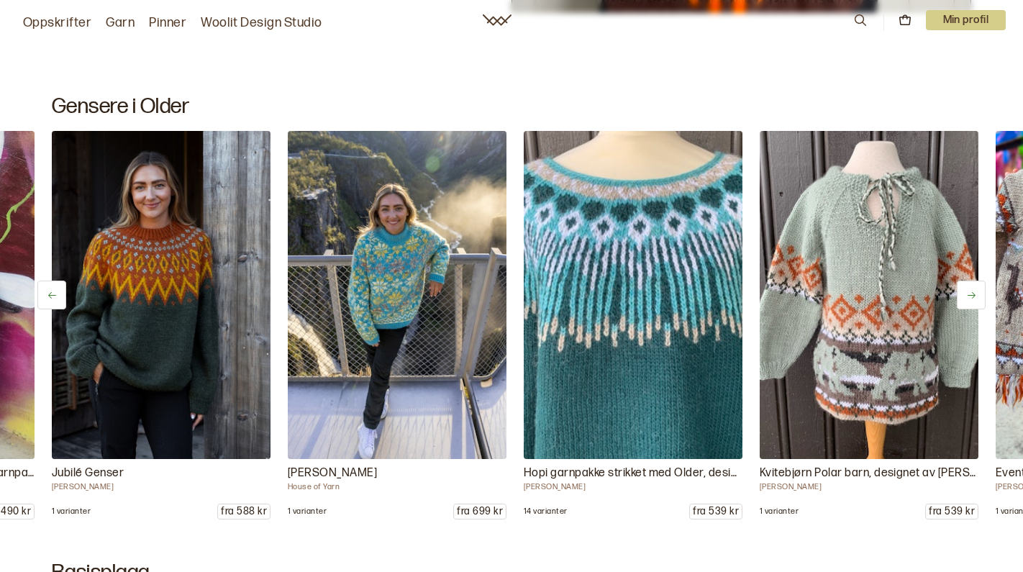
click at [975, 296] on icon at bounding box center [971, 295] width 11 height 11
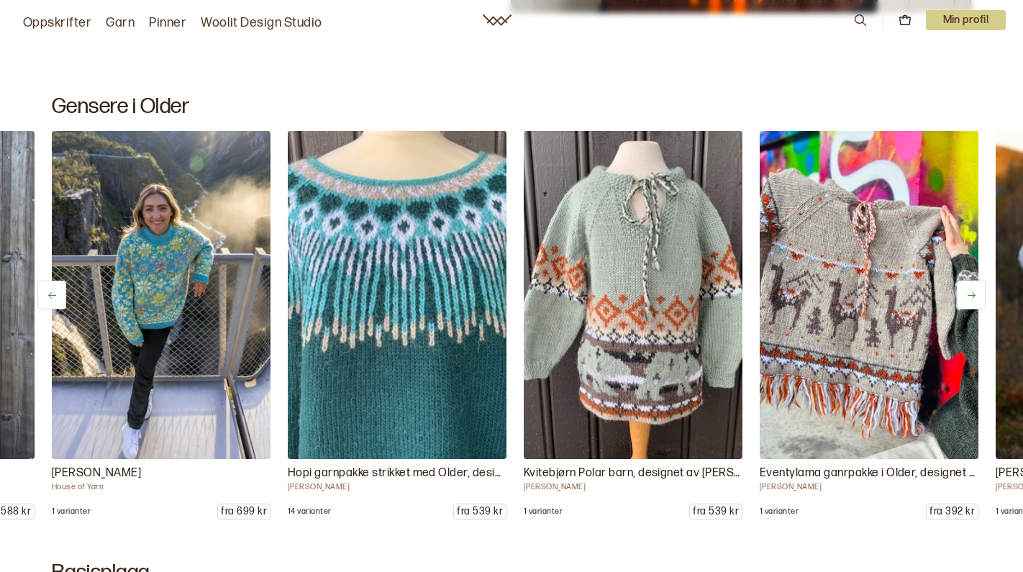
click at [975, 297] on icon at bounding box center [971, 295] width 11 height 11
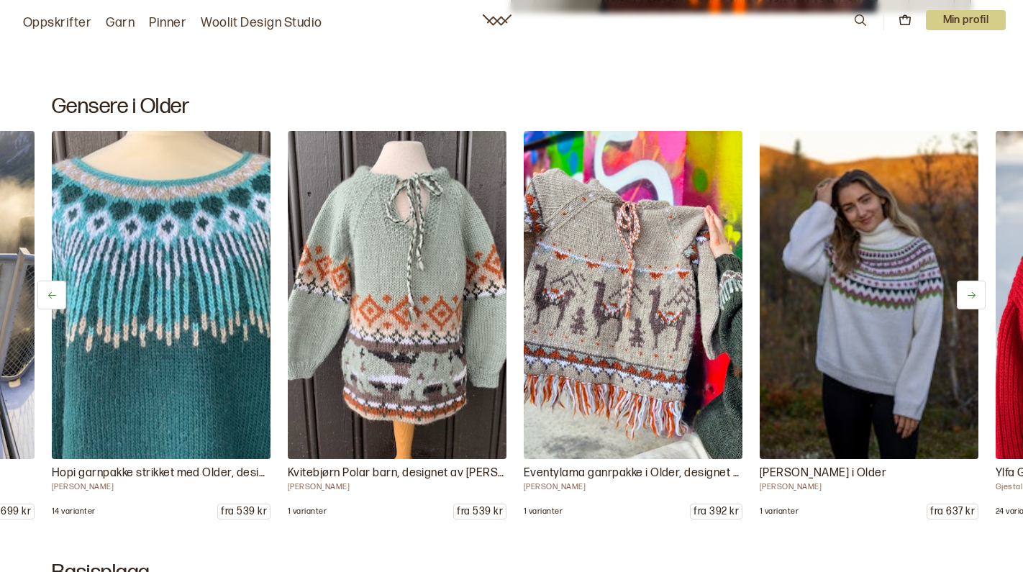
click at [975, 297] on icon at bounding box center [971, 295] width 11 height 11
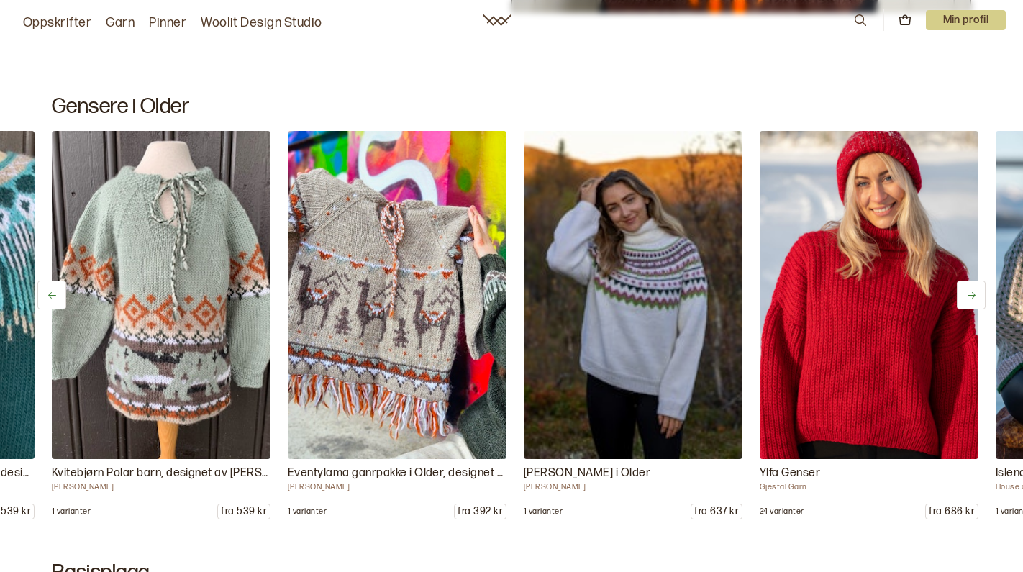
click at [975, 297] on icon at bounding box center [971, 295] width 11 height 11
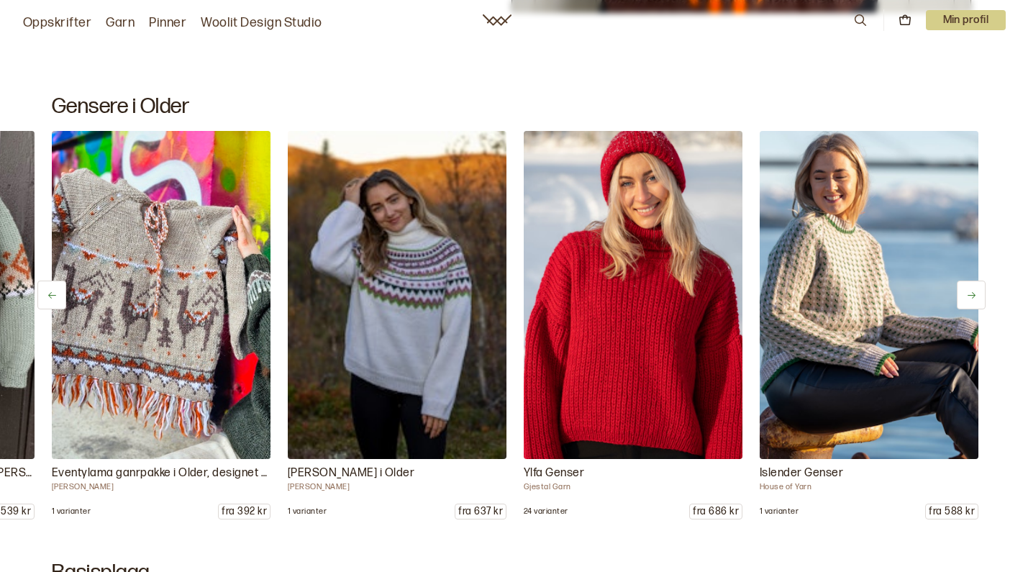
click at [975, 297] on icon at bounding box center [971, 295] width 11 height 11
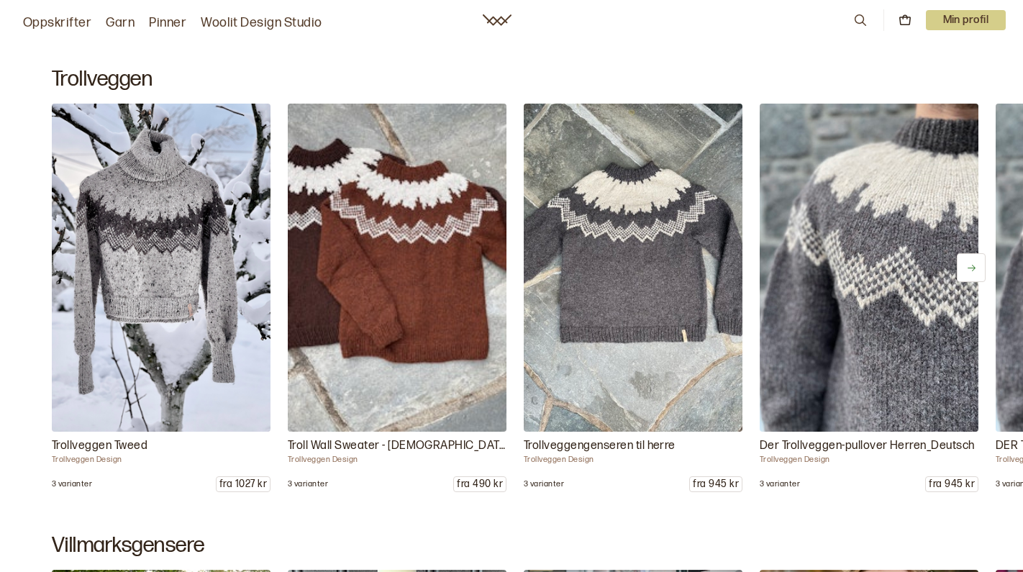
scroll to position [8101, 0]
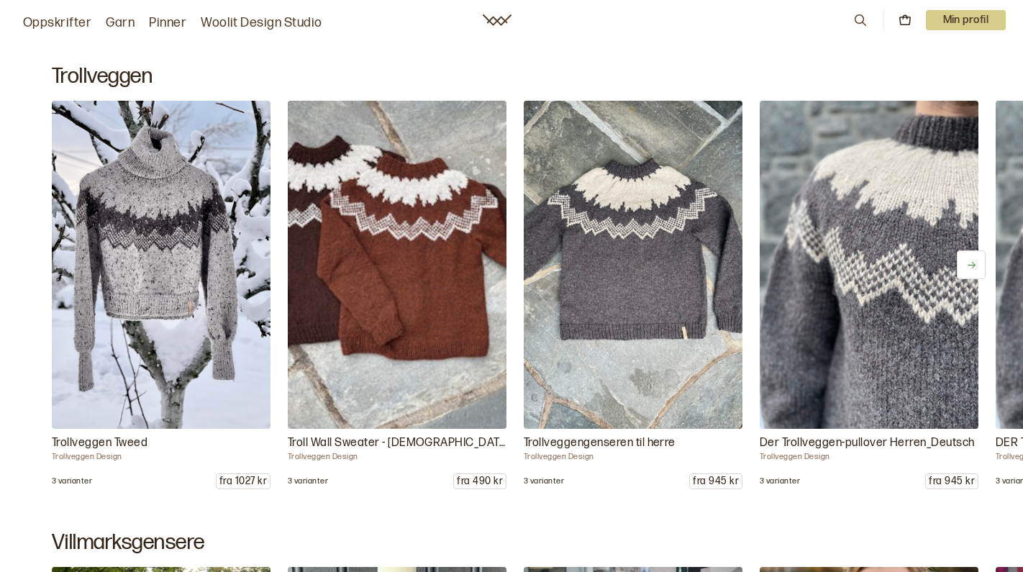
click at [966, 263] on icon at bounding box center [971, 265] width 11 height 11
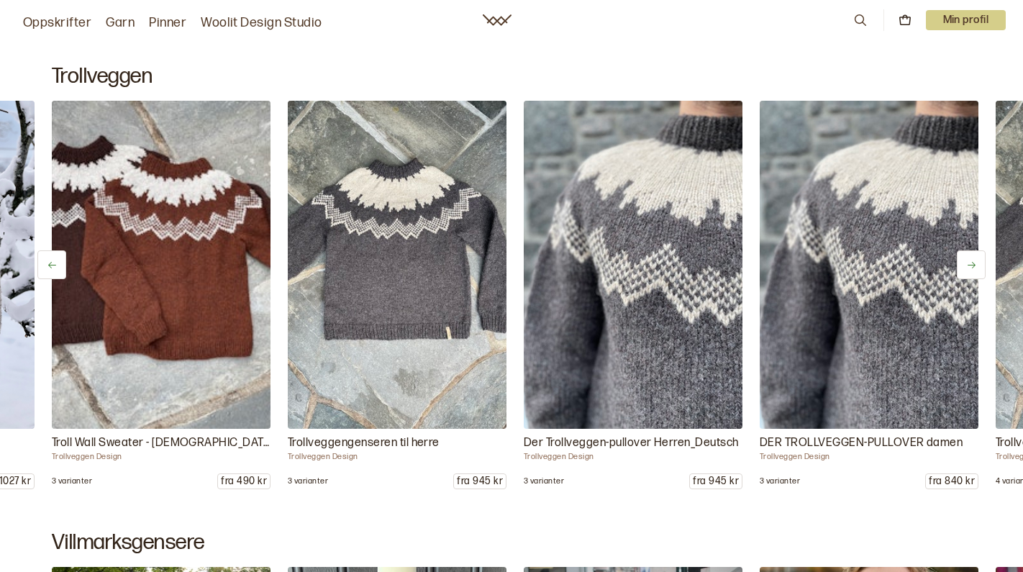
click at [966, 263] on icon at bounding box center [971, 265] width 11 height 11
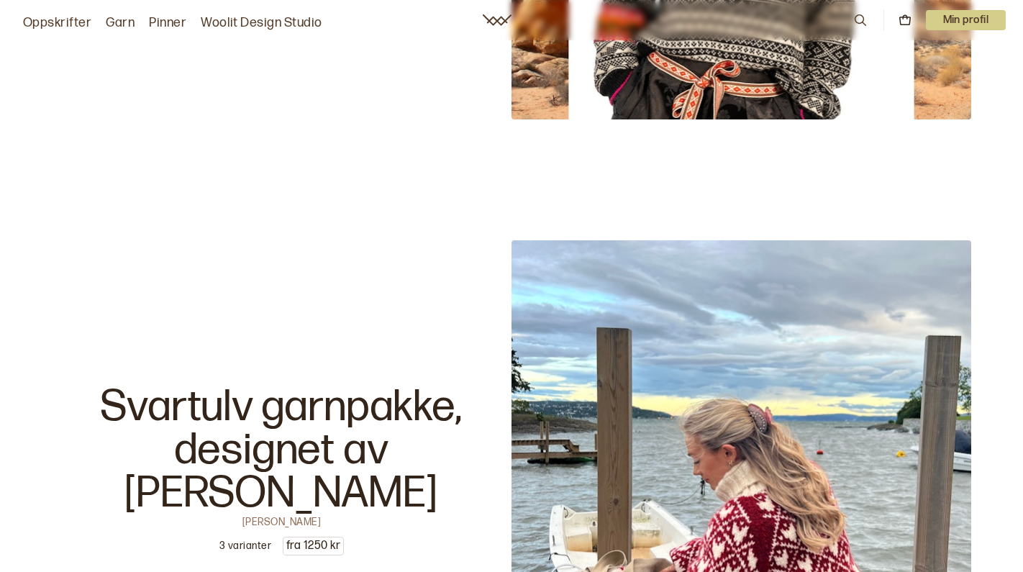
scroll to position [15737, 0]
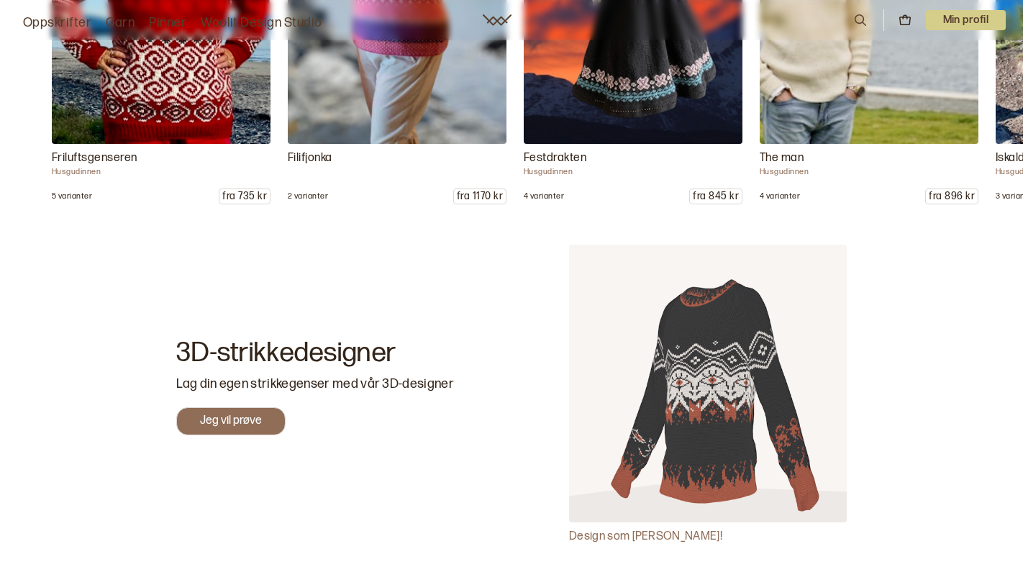
scroll to position [19466, 0]
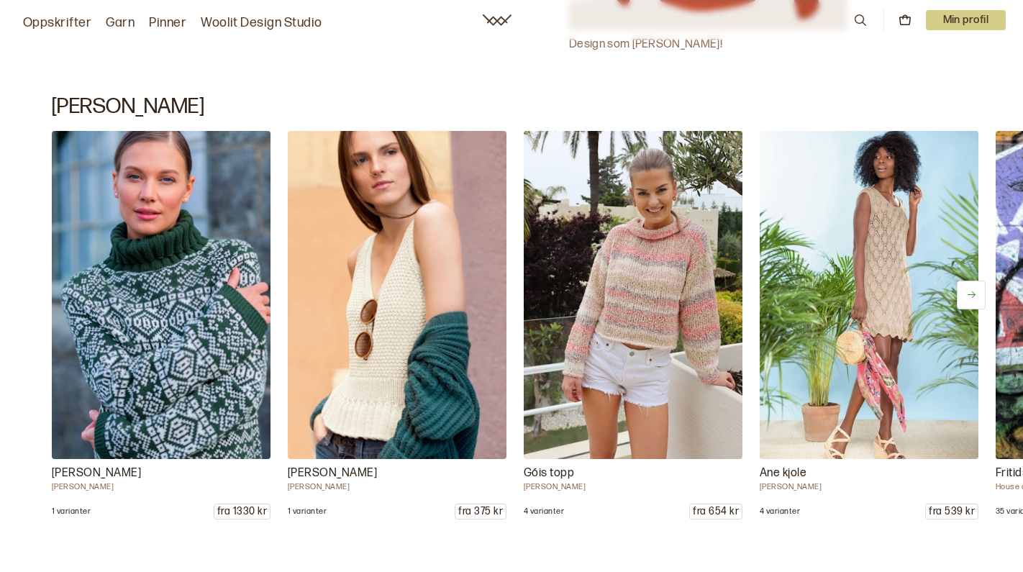
click at [975, 298] on button at bounding box center [971, 295] width 29 height 29
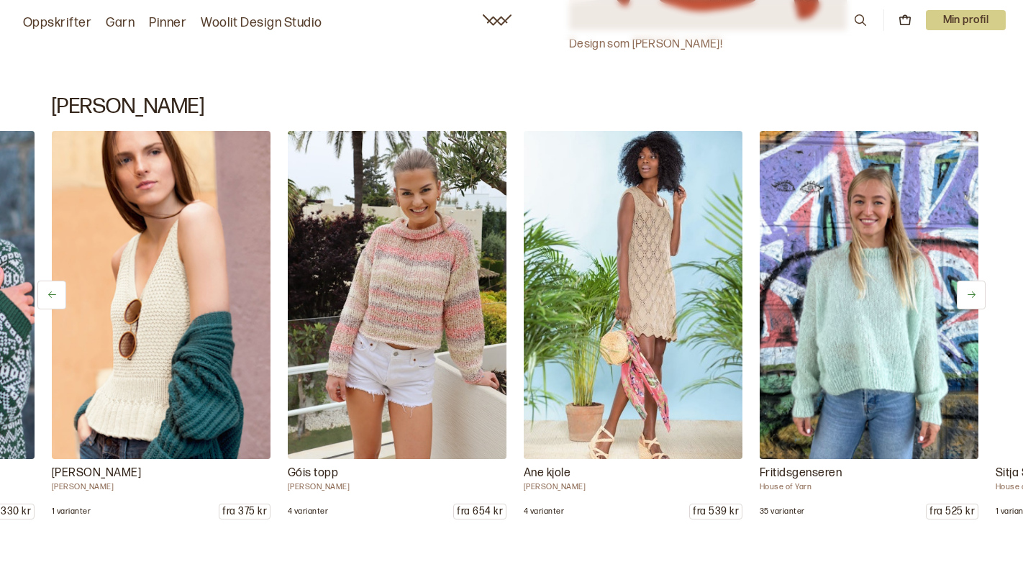
click at [977, 293] on button at bounding box center [971, 295] width 29 height 29
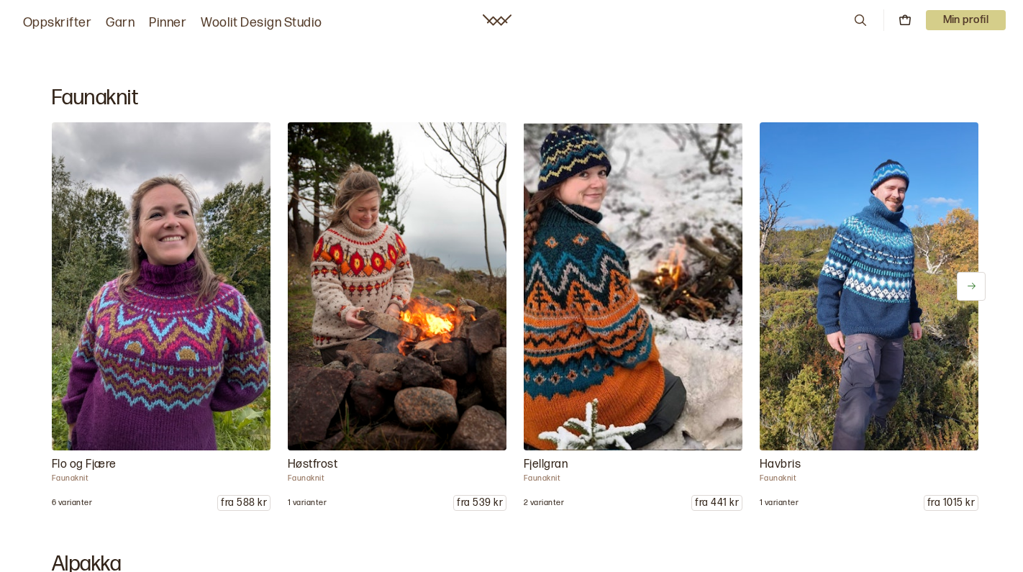
scroll to position [20523, 0]
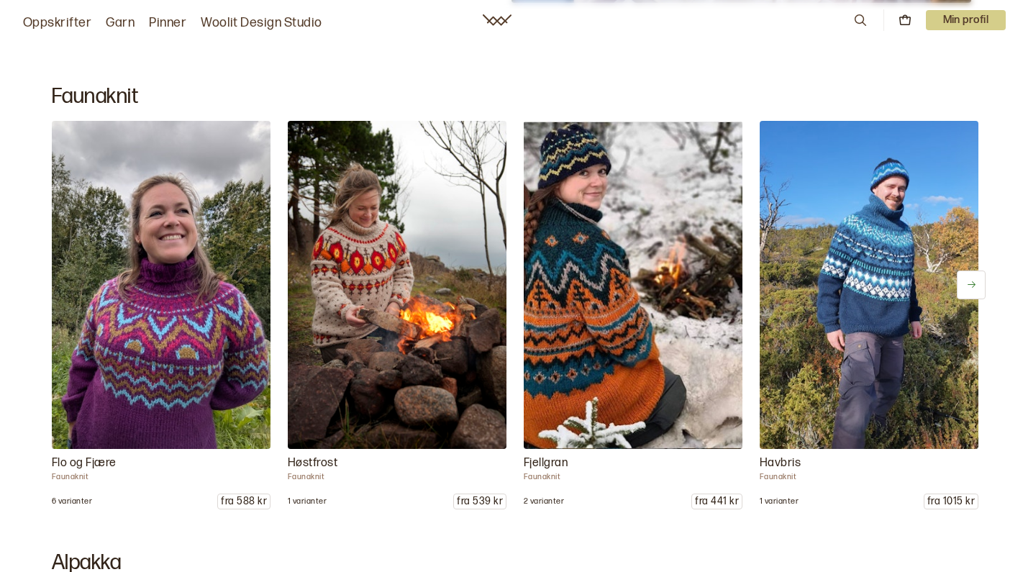
click at [980, 277] on button at bounding box center [971, 284] width 29 height 29
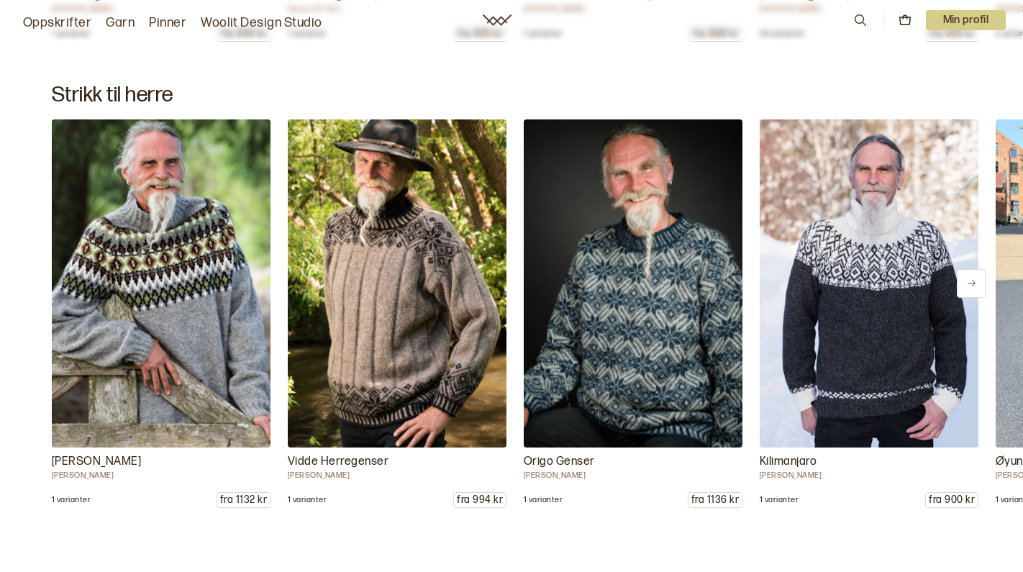
scroll to position [21484, 0]
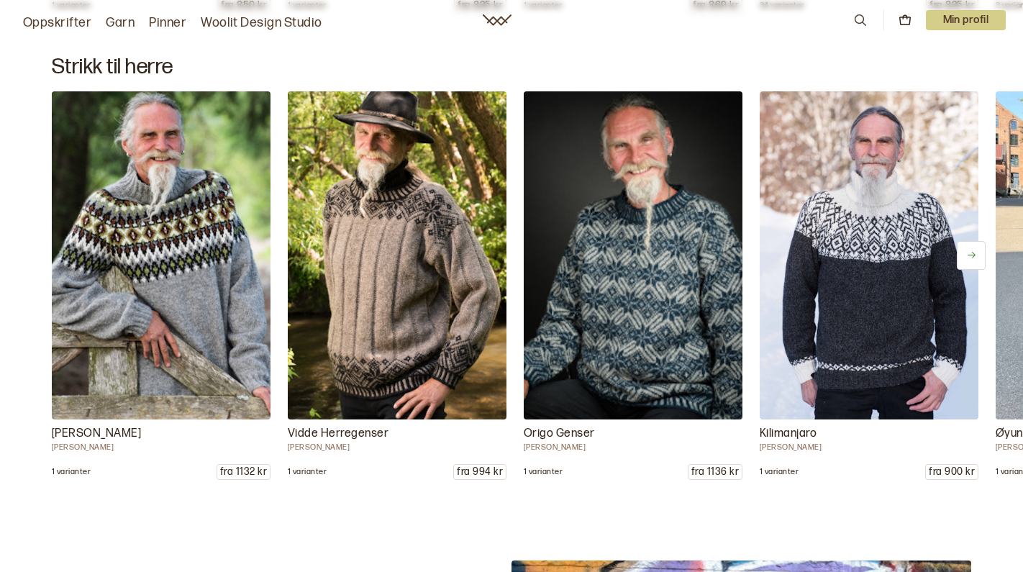
click at [967, 250] on icon at bounding box center [971, 255] width 11 height 11
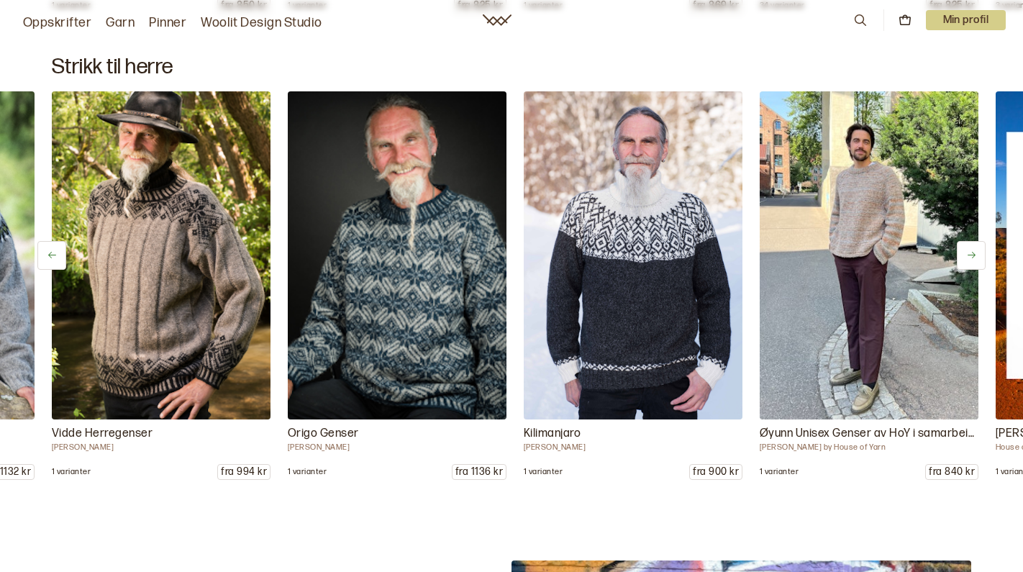
click at [967, 250] on icon at bounding box center [971, 255] width 11 height 11
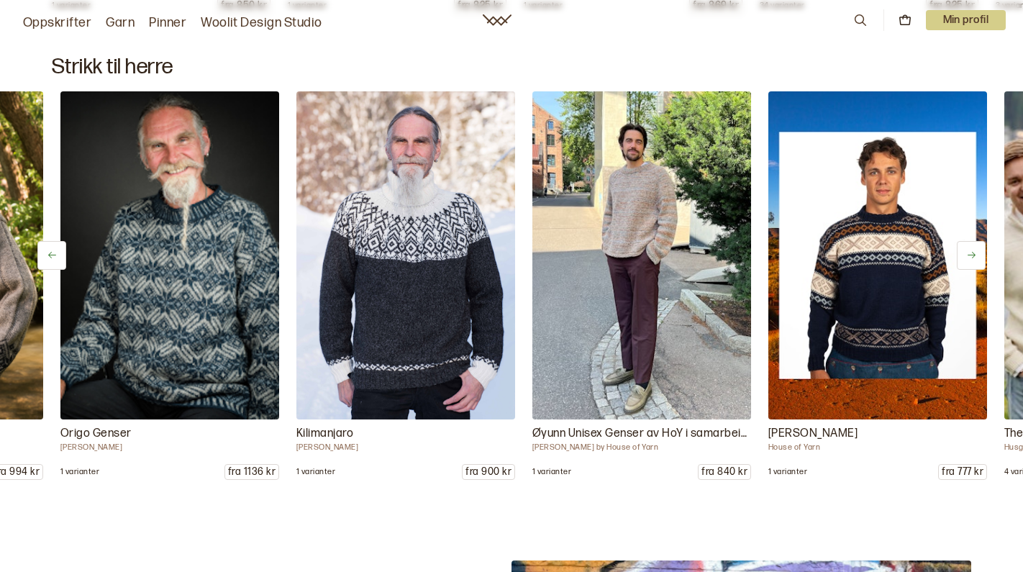
scroll to position [0, 472]
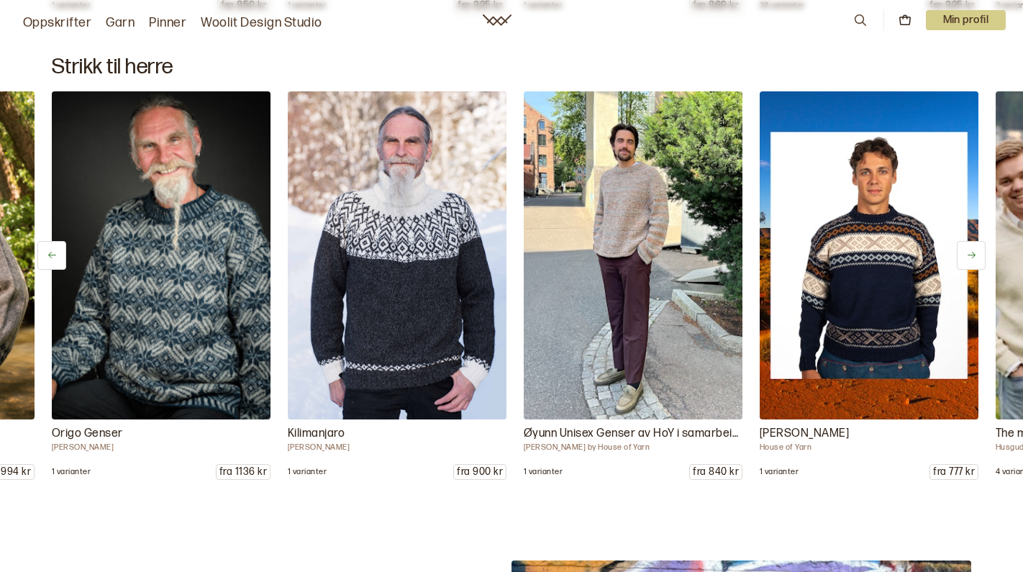
click at [967, 250] on icon at bounding box center [971, 255] width 11 height 11
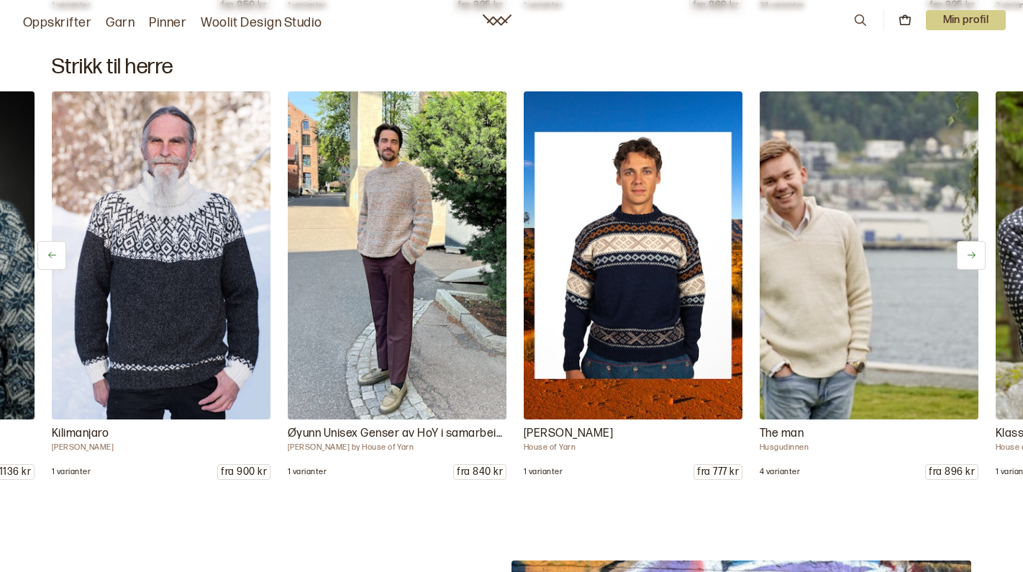
click at [967, 250] on icon at bounding box center [971, 255] width 11 height 11
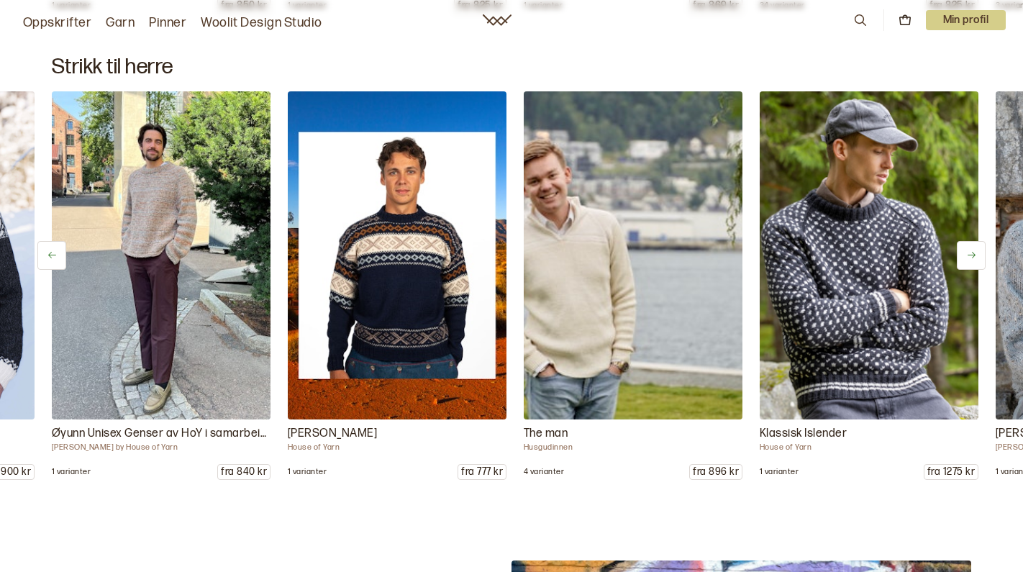
click at [967, 250] on icon at bounding box center [971, 255] width 11 height 11
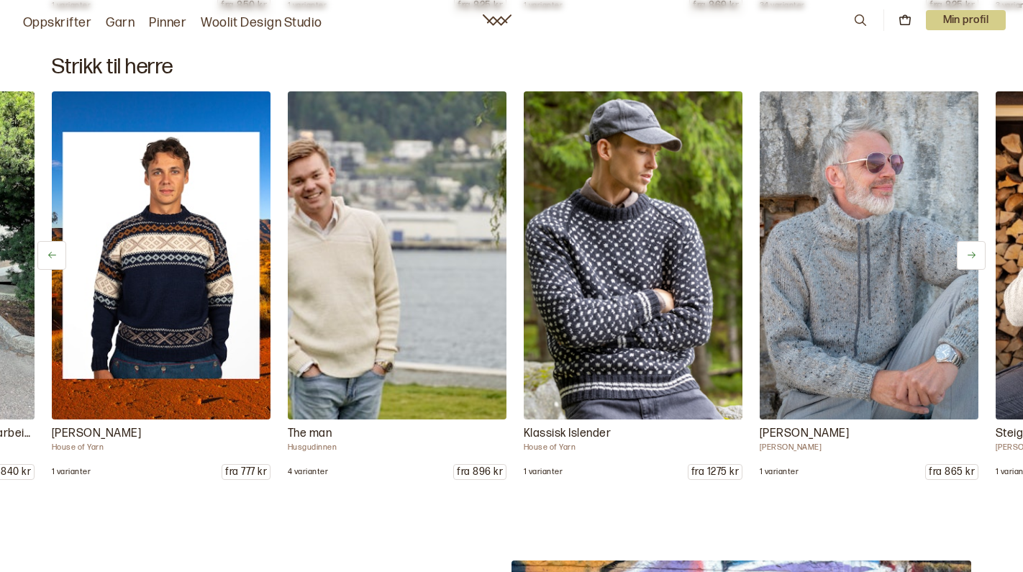
click at [967, 250] on icon at bounding box center [971, 255] width 11 height 11
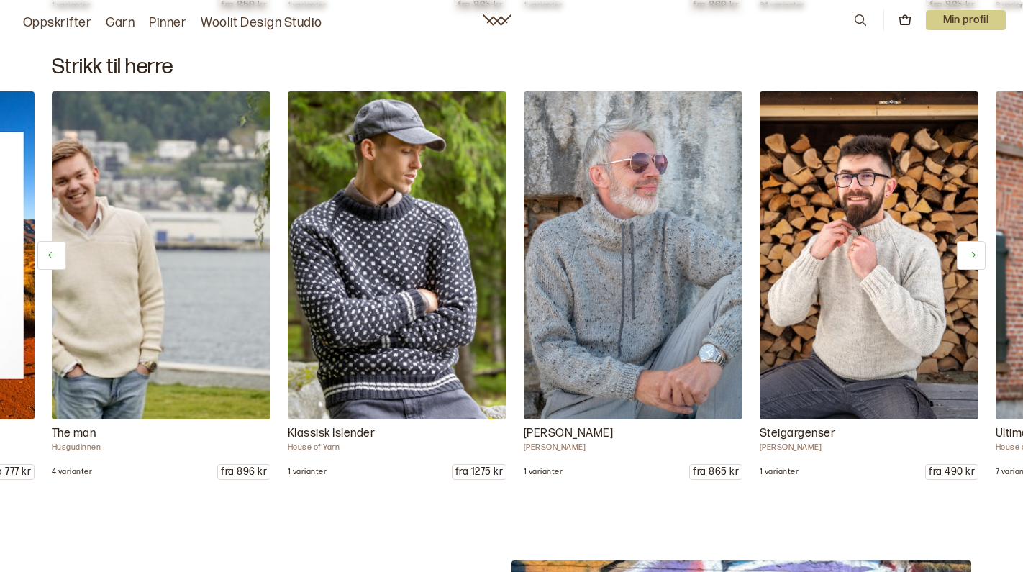
click at [967, 250] on icon at bounding box center [971, 255] width 11 height 11
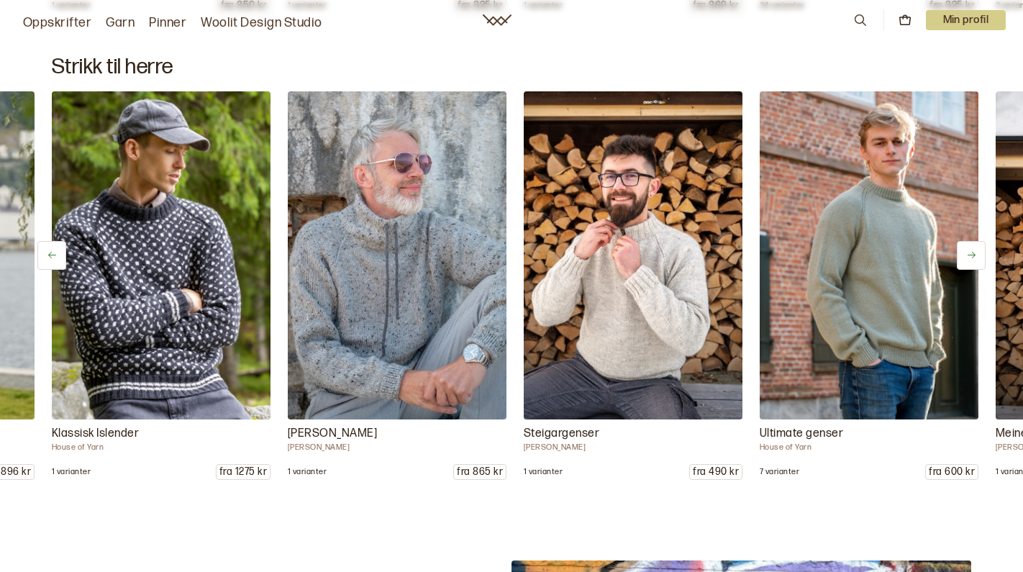
drag, startPoint x: 967, startPoint y: 247, endPoint x: 870, endPoint y: 254, distance: 98.1
click at [966, 250] on icon at bounding box center [971, 255] width 11 height 11
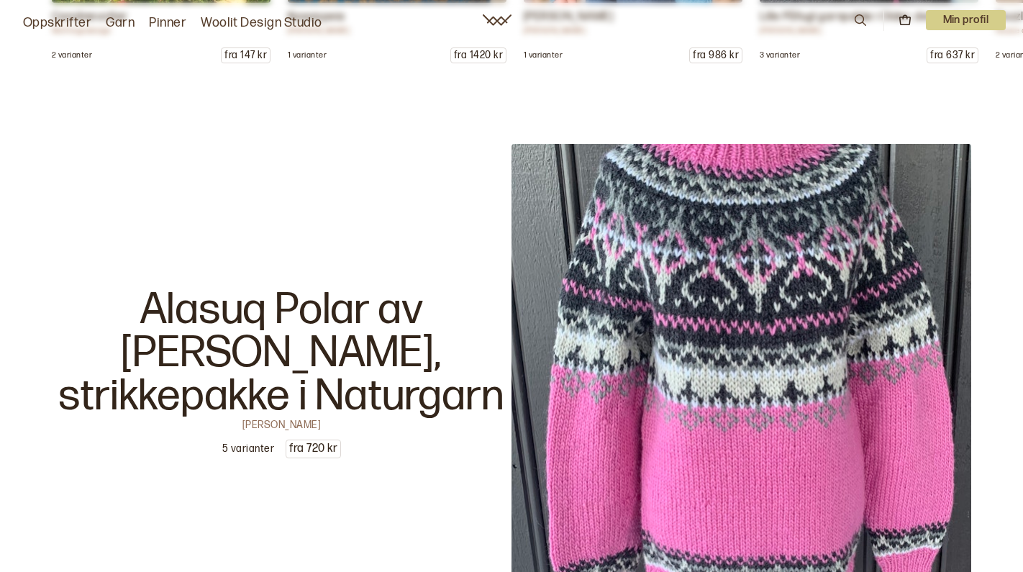
scroll to position [24029, 0]
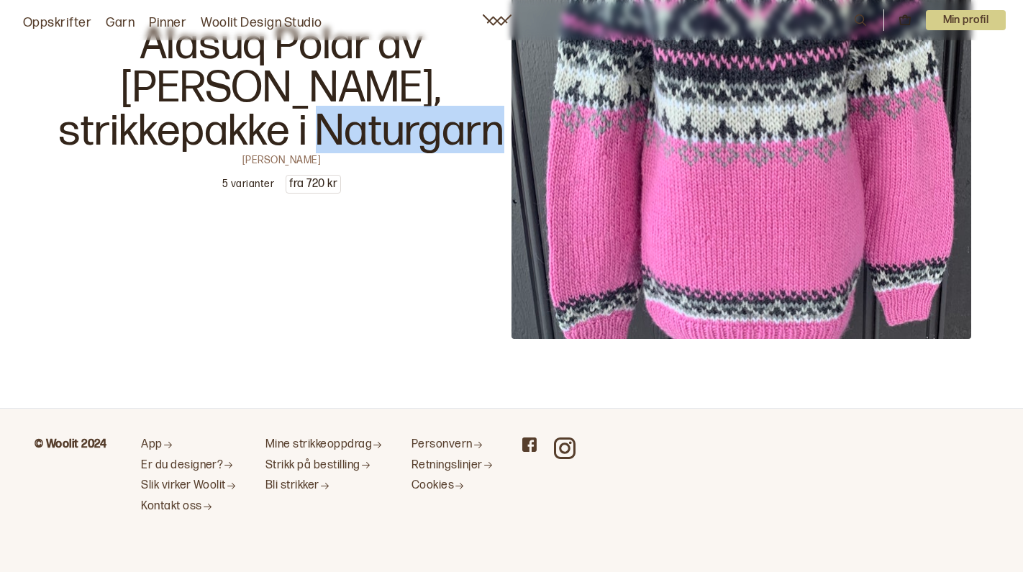
scroll to position [24043, 0]
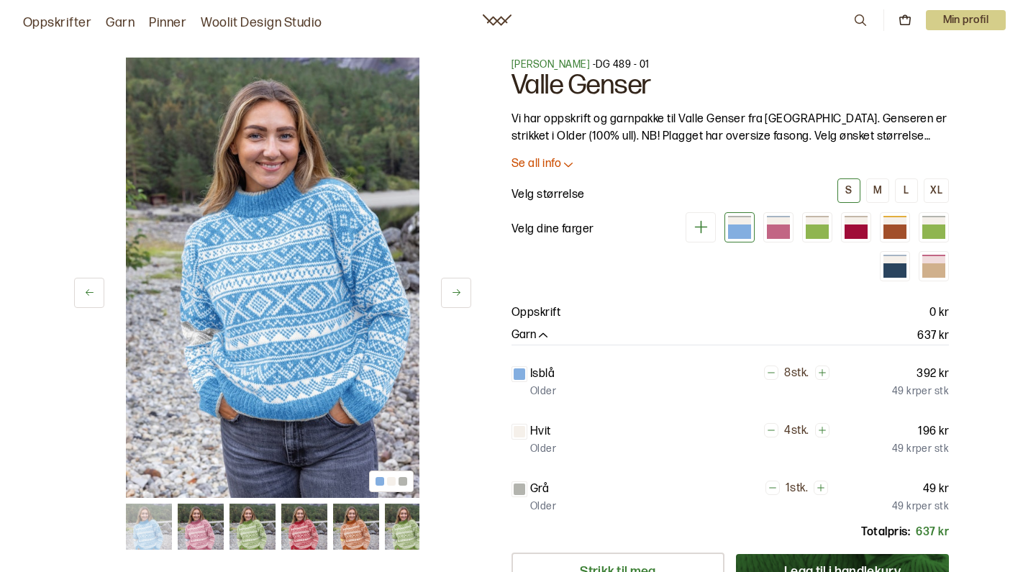
click at [451, 284] on button at bounding box center [456, 293] width 30 height 30
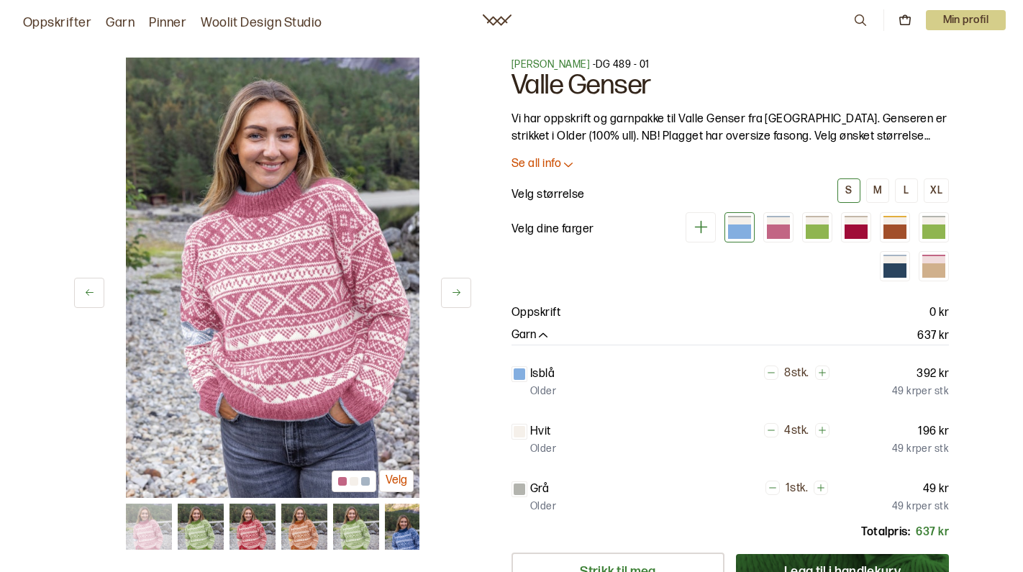
click at [452, 289] on icon at bounding box center [456, 292] width 11 height 11
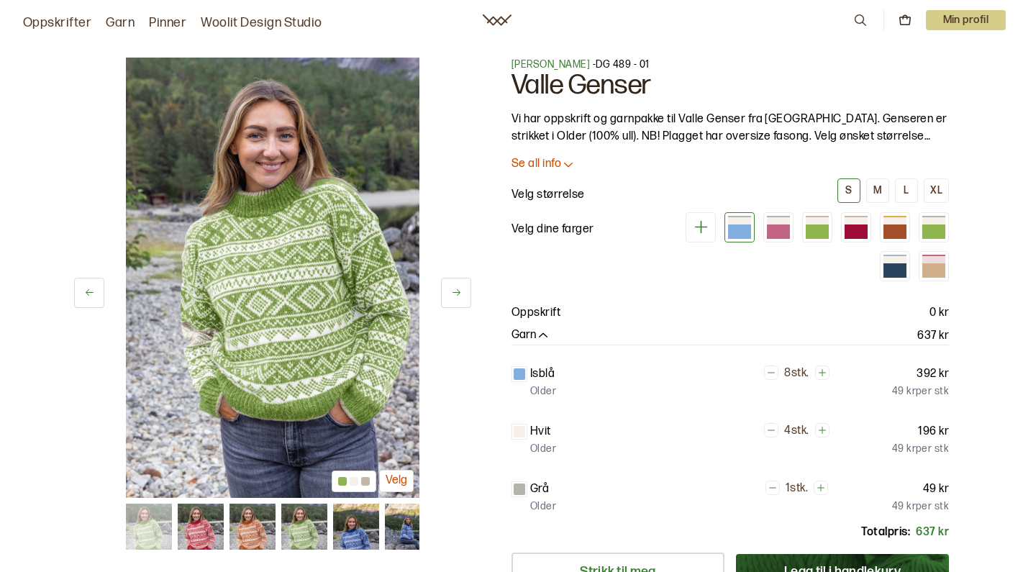
click at [452, 289] on icon at bounding box center [456, 292] width 11 height 11
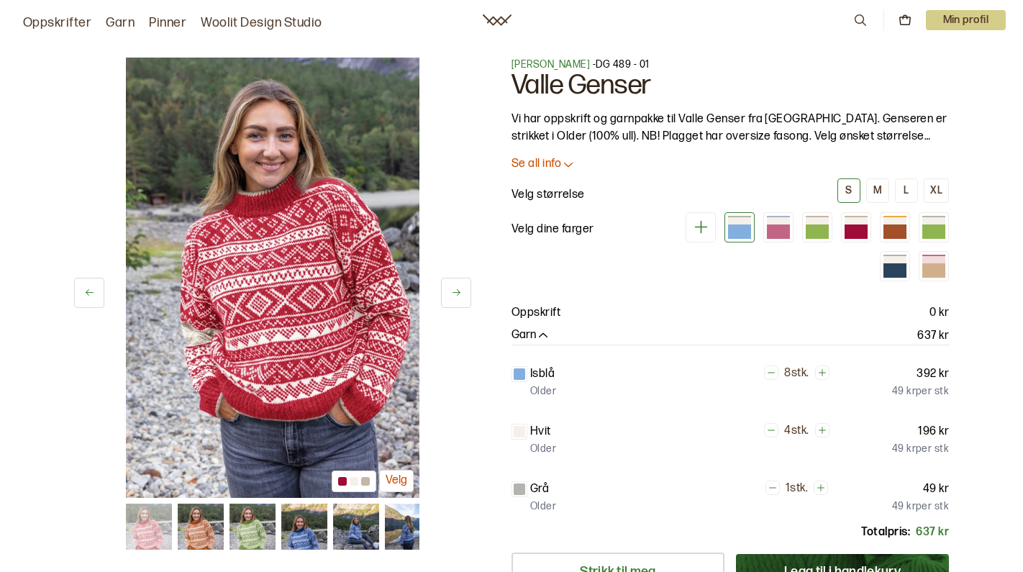
click at [452, 289] on icon at bounding box center [456, 292] width 11 height 11
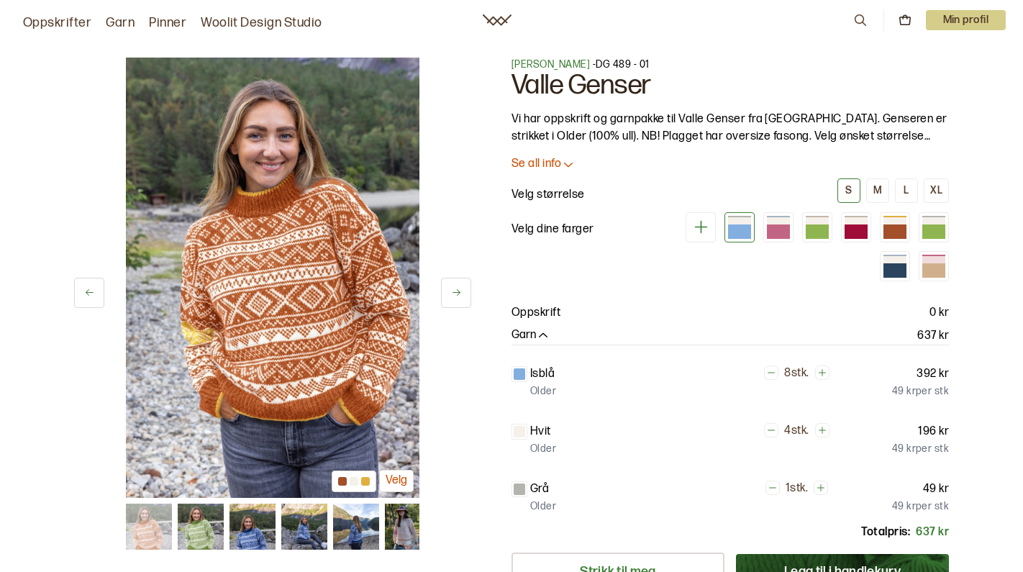
click at [452, 289] on icon at bounding box center [456, 292] width 11 height 11
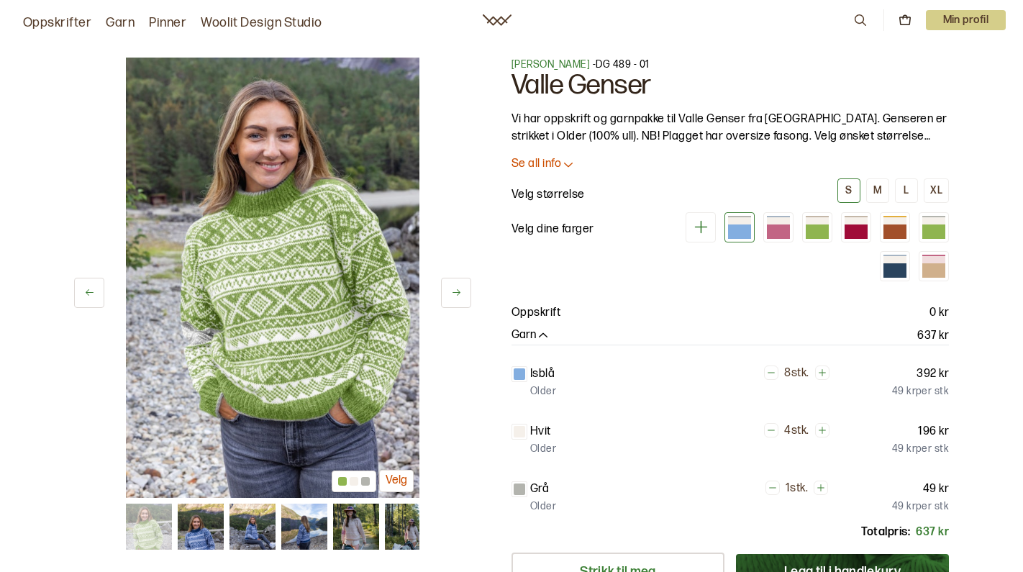
click at [452, 289] on icon at bounding box center [456, 292] width 11 height 11
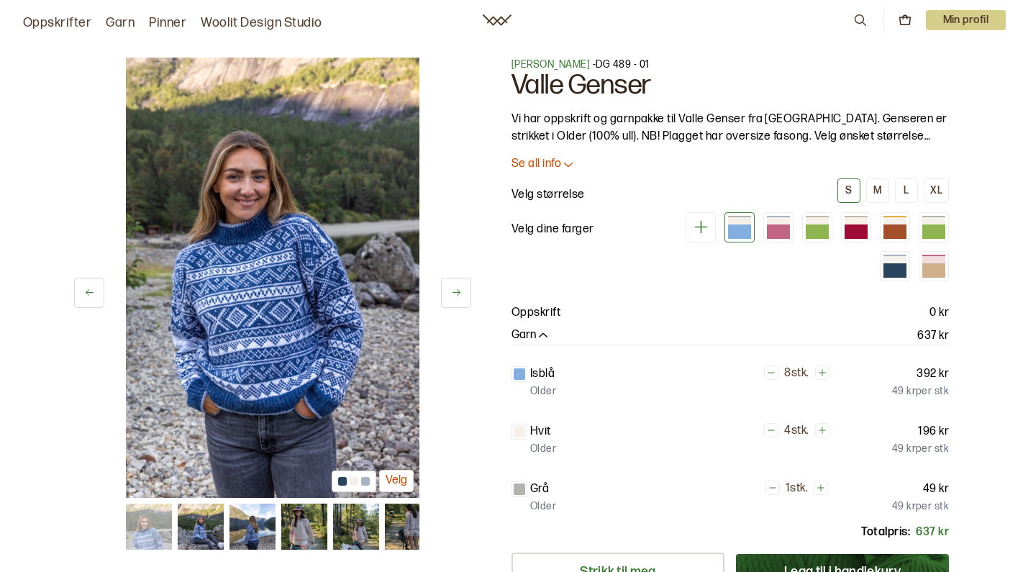
click at [452, 289] on icon at bounding box center [456, 292] width 11 height 11
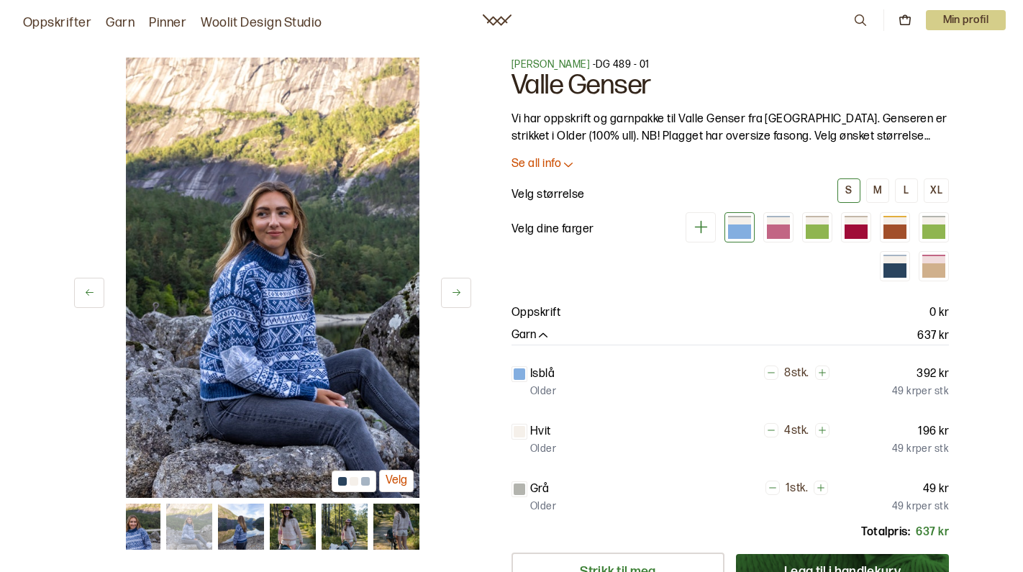
click at [452, 289] on icon at bounding box center [456, 292] width 11 height 11
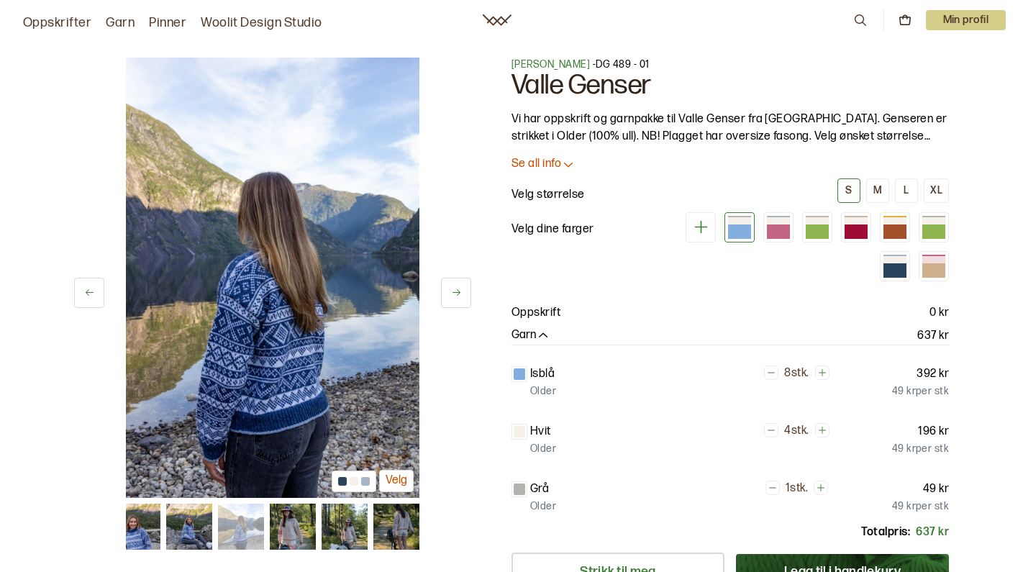
click at [452, 289] on icon at bounding box center [456, 292] width 11 height 11
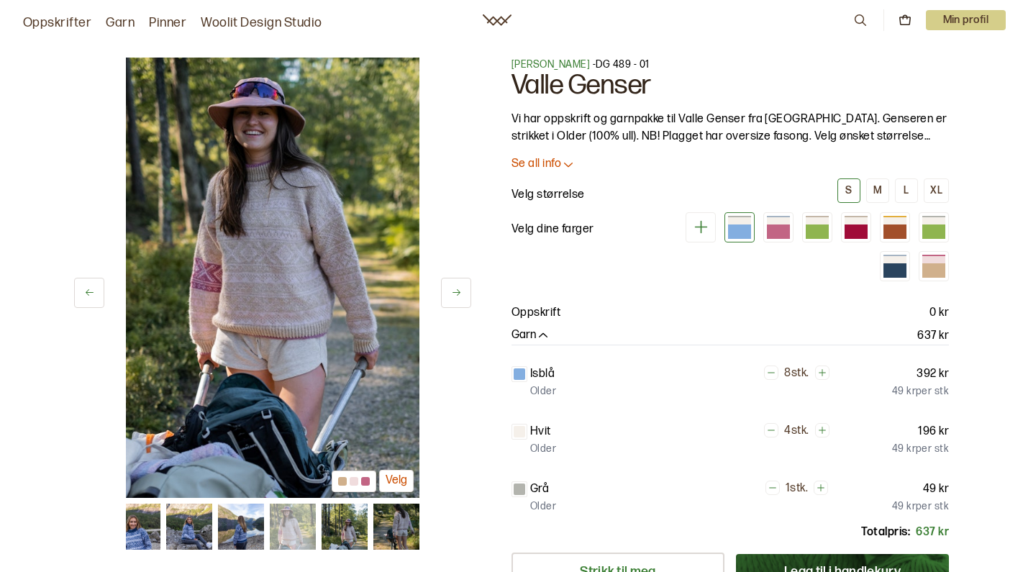
click at [452, 289] on icon at bounding box center [456, 292] width 11 height 11
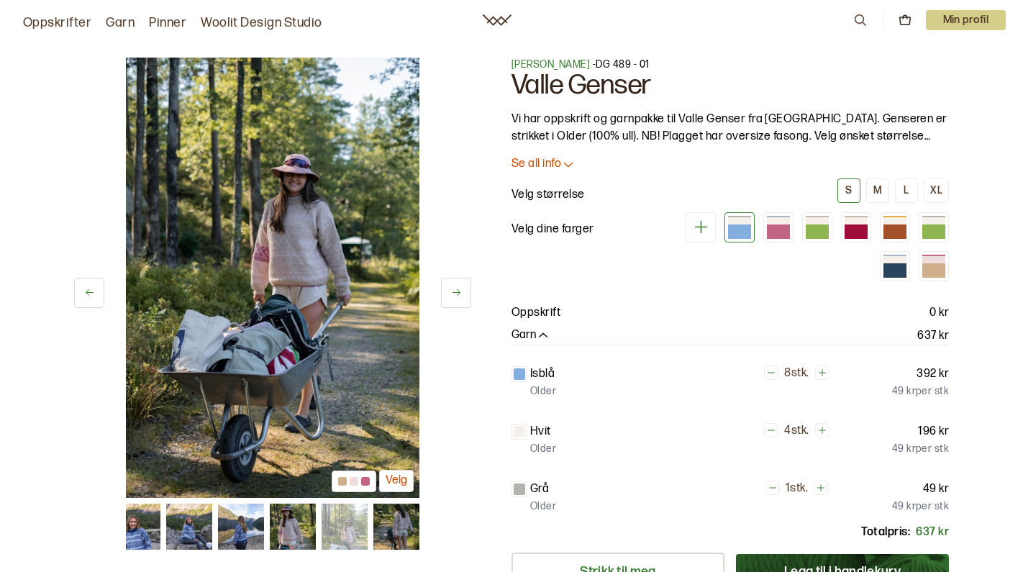
click at [452, 289] on icon at bounding box center [456, 292] width 11 height 11
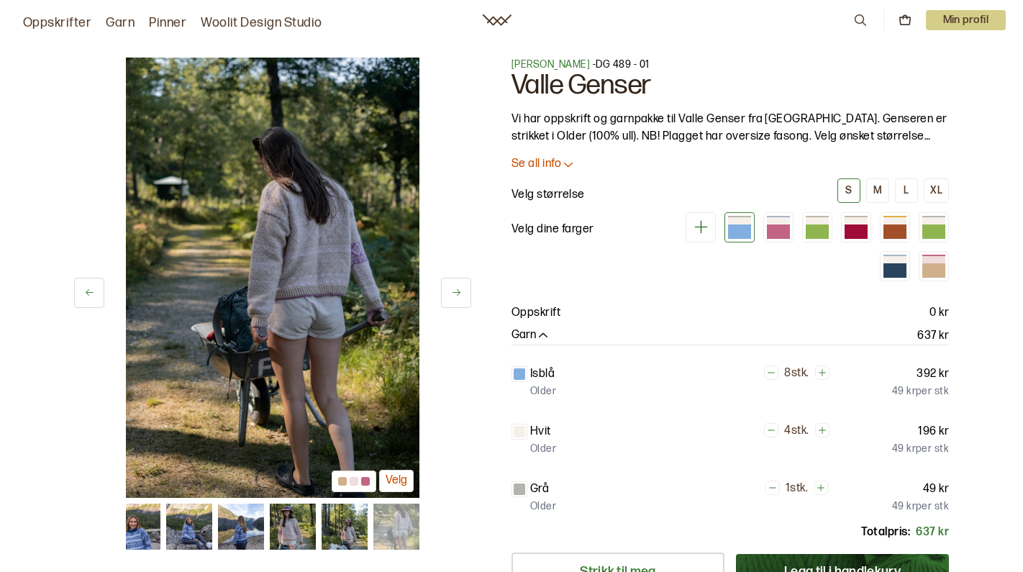
click at [452, 289] on icon at bounding box center [456, 292] width 11 height 11
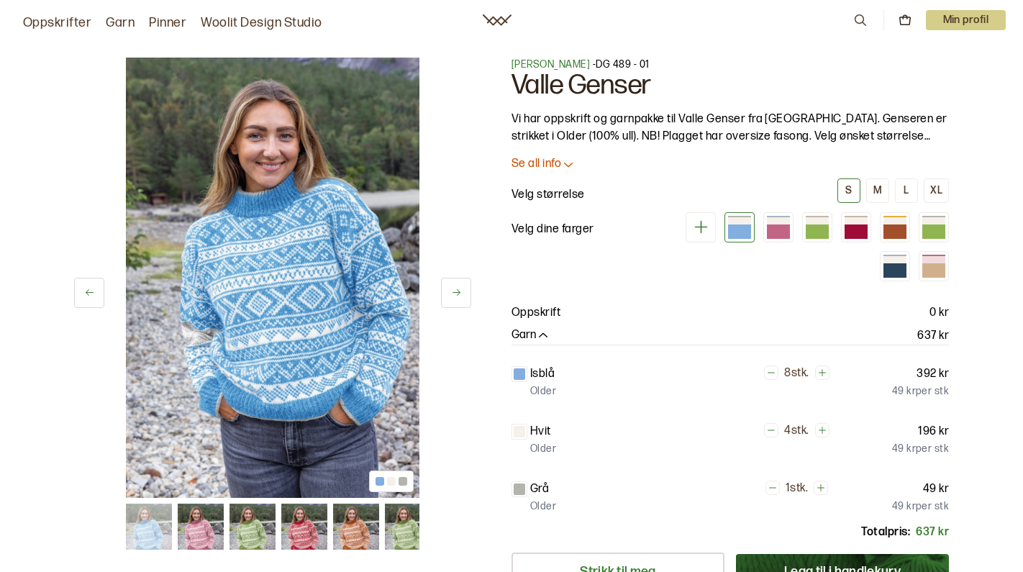
click at [452, 289] on icon at bounding box center [456, 292] width 11 height 11
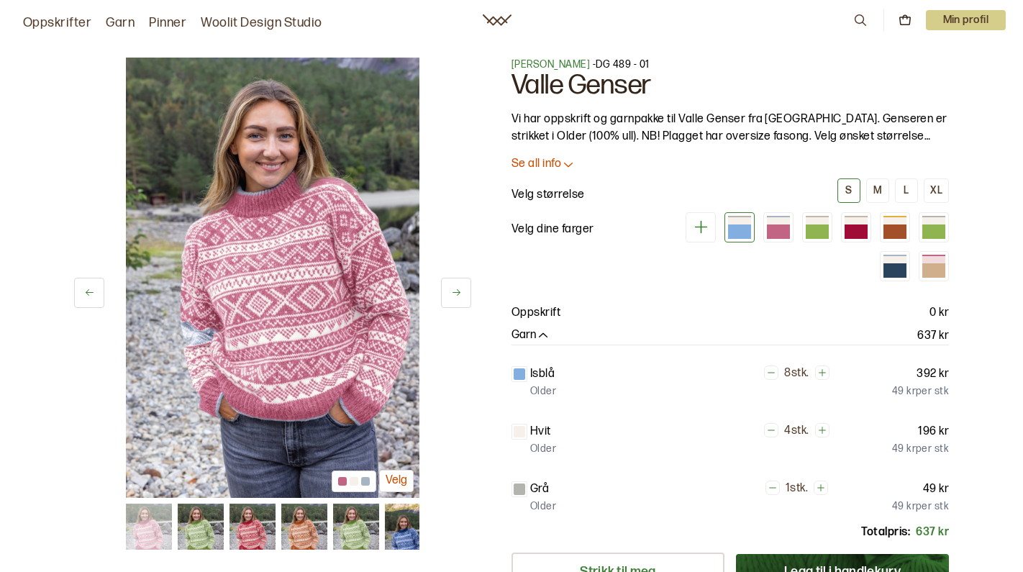
click at [452, 289] on icon at bounding box center [456, 292] width 11 height 11
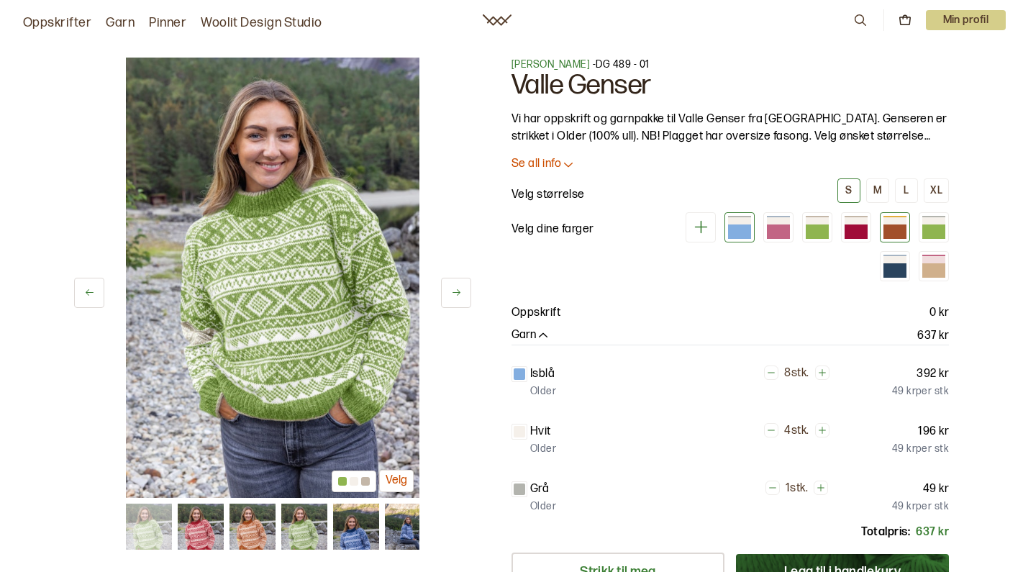
click at [890, 239] on div at bounding box center [894, 231] width 23 height 14
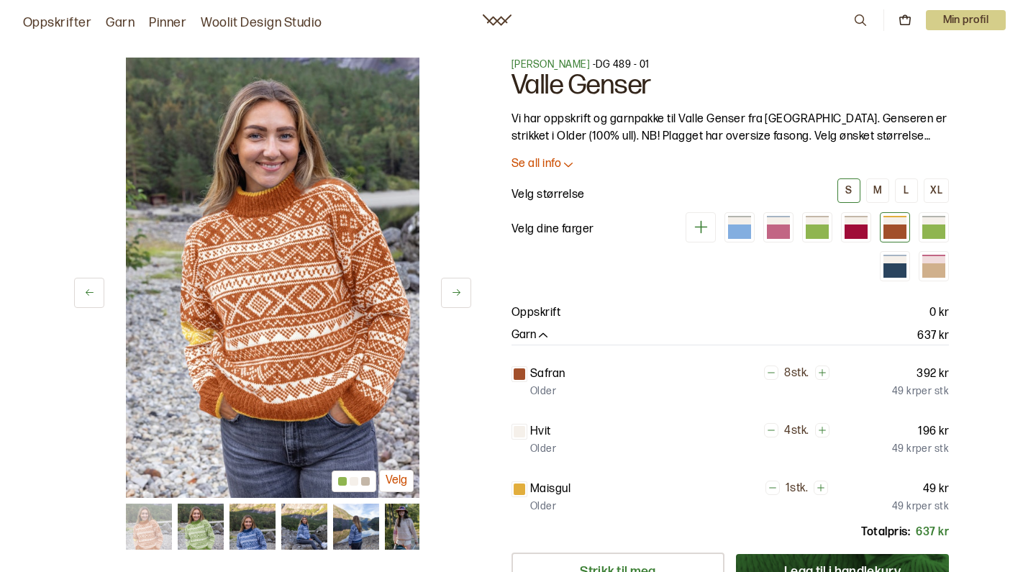
click at [801, 281] on div at bounding box center [811, 246] width 276 height 69
click at [831, 242] on div at bounding box center [817, 227] width 30 height 30
click at [943, 239] on div at bounding box center [933, 231] width 23 height 14
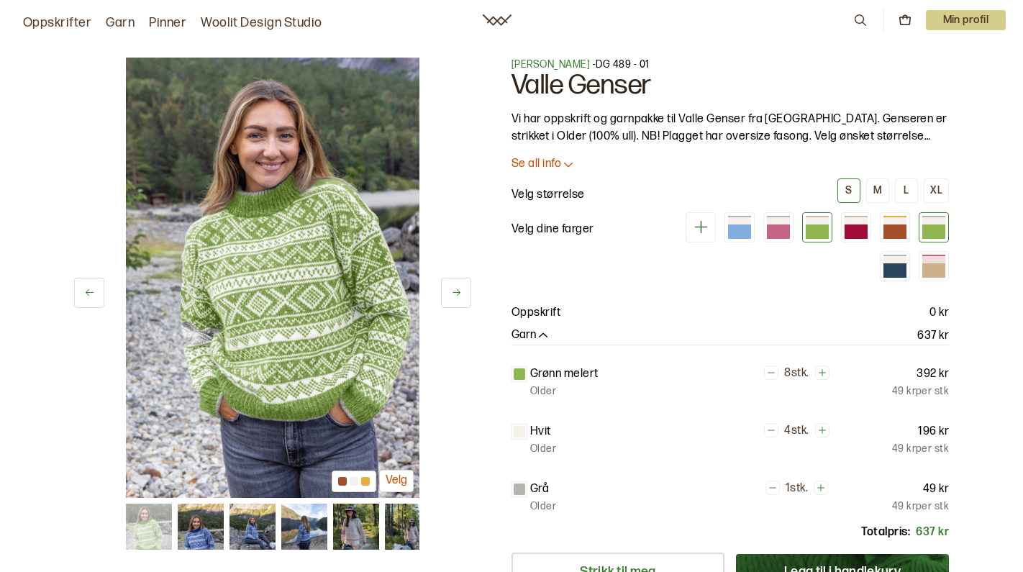
click at [812, 239] on div at bounding box center [817, 231] width 23 height 14
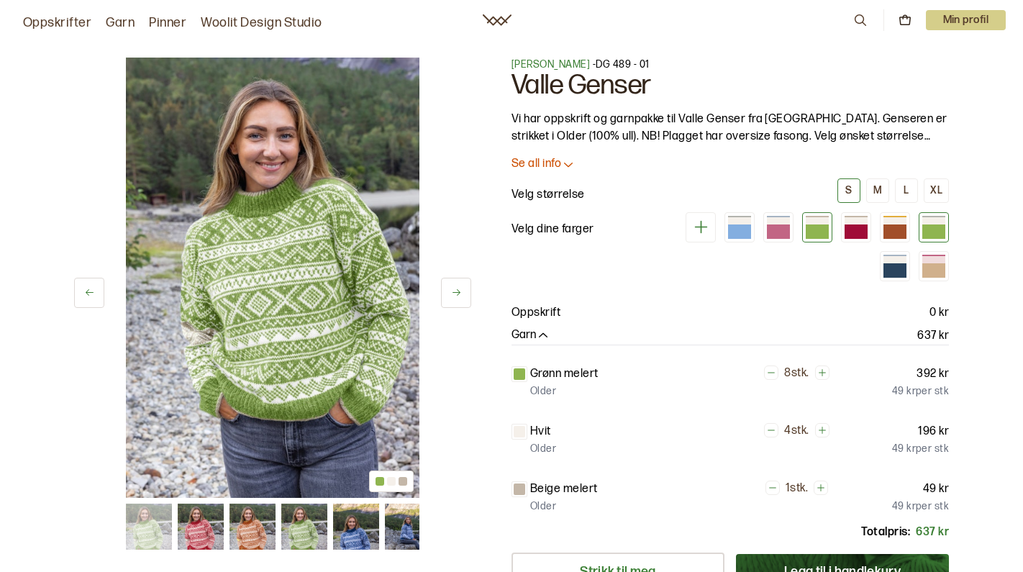
click at [941, 239] on div at bounding box center [933, 231] width 23 height 14
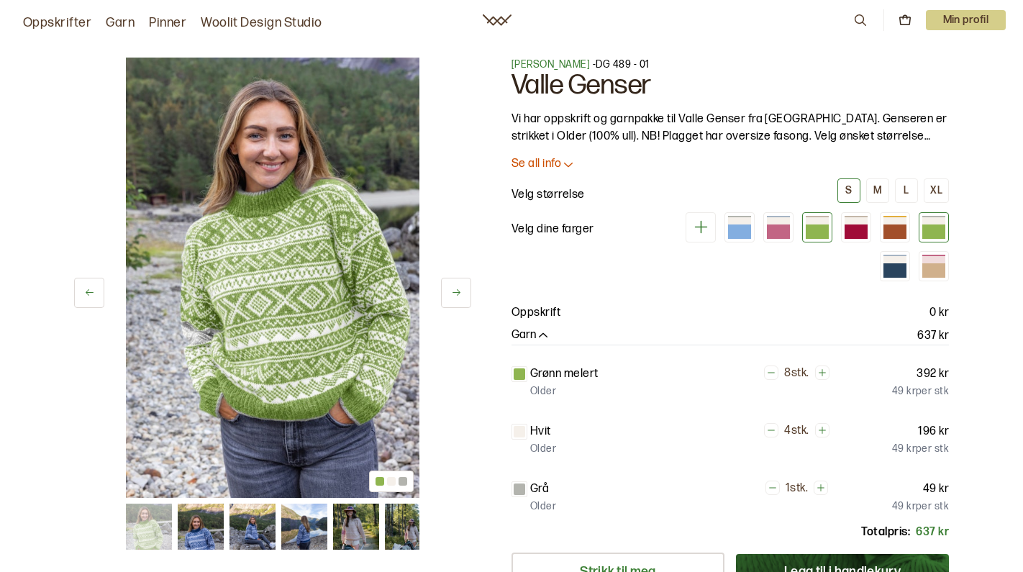
click at [831, 242] on div at bounding box center [817, 227] width 30 height 30
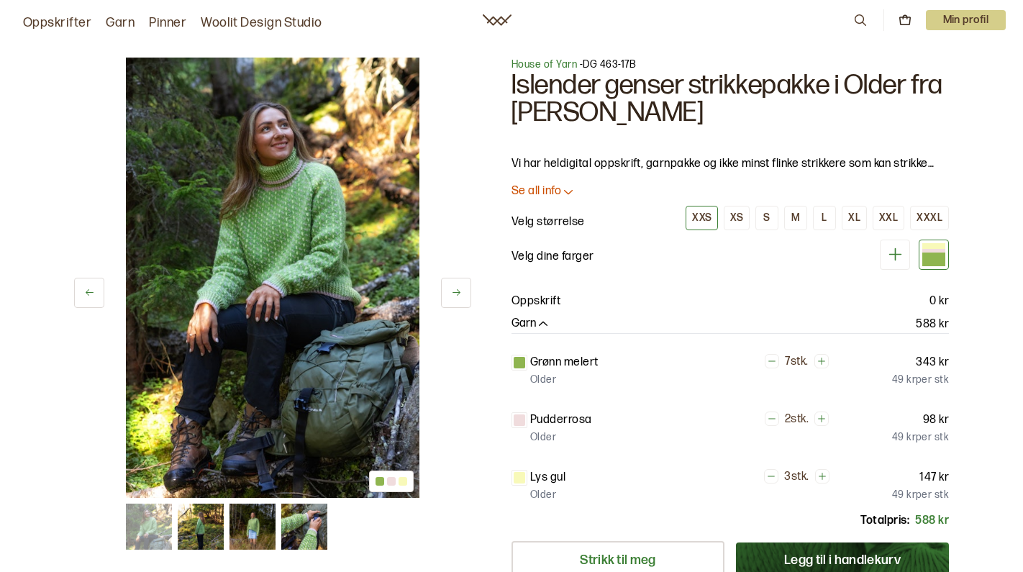
click at [462, 290] on button at bounding box center [456, 293] width 30 height 30
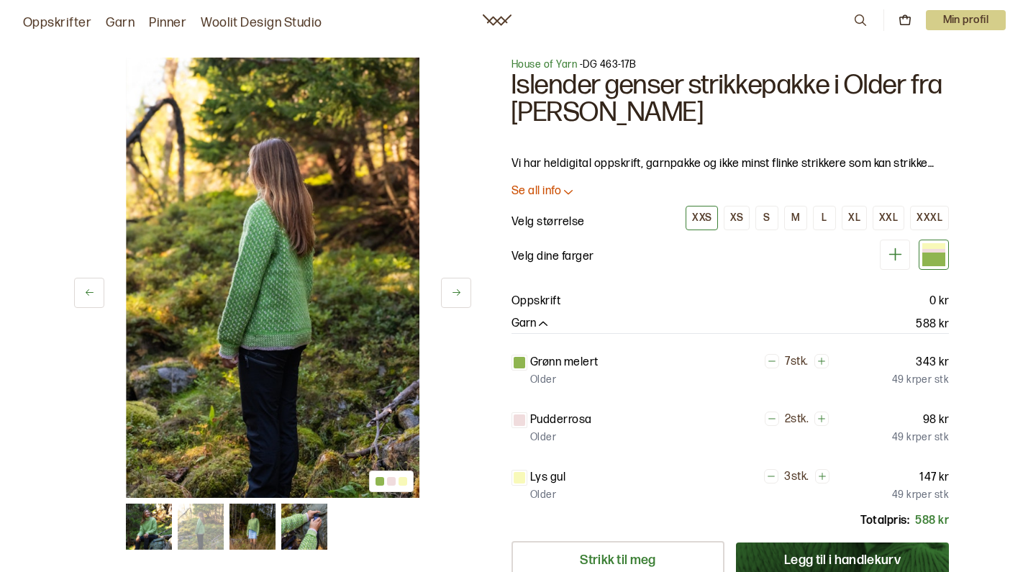
click at [461, 290] on icon at bounding box center [456, 292] width 11 height 11
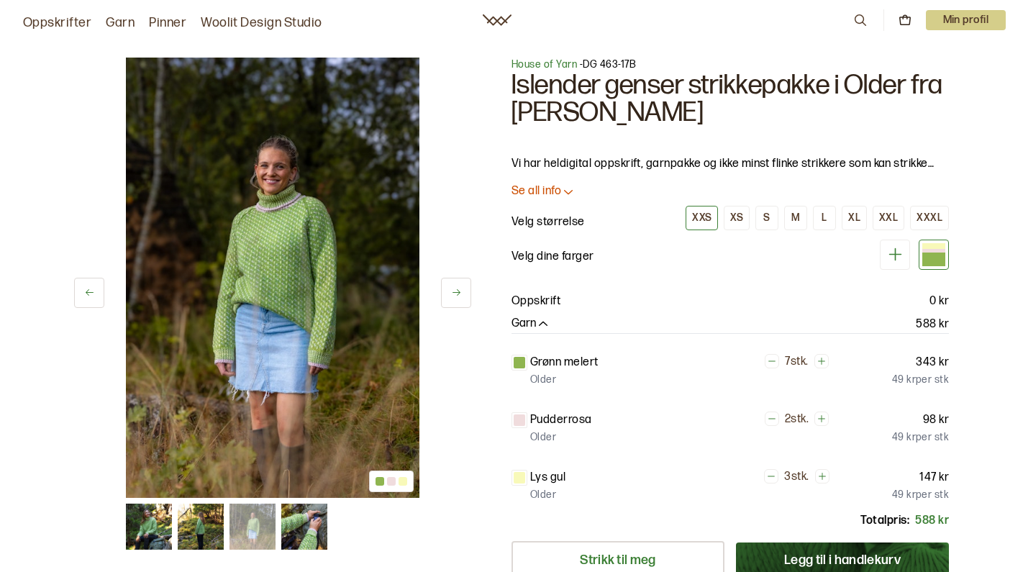
click at [461, 290] on icon at bounding box center [456, 292] width 11 height 11
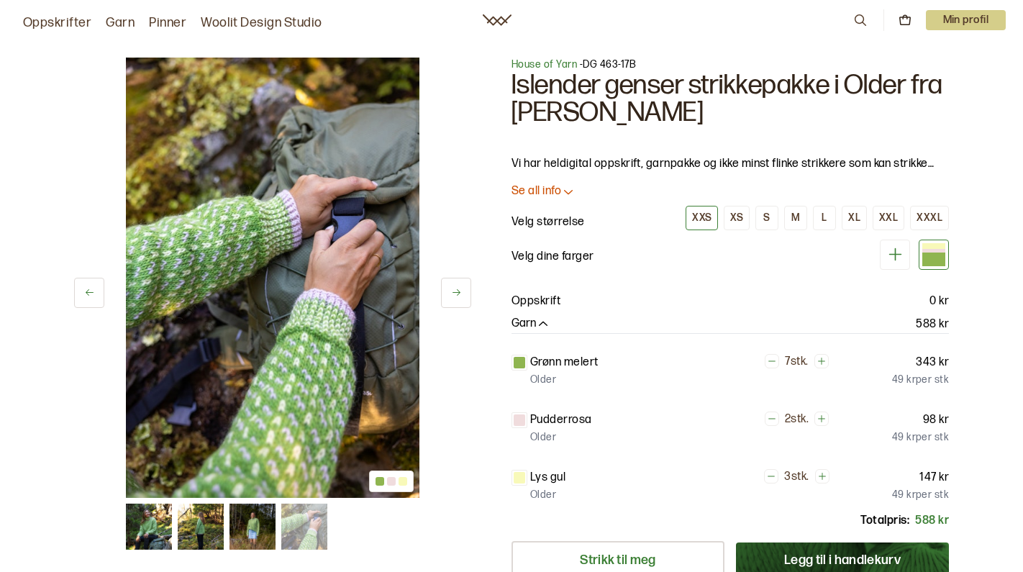
click at [461, 290] on icon at bounding box center [456, 292] width 11 height 11
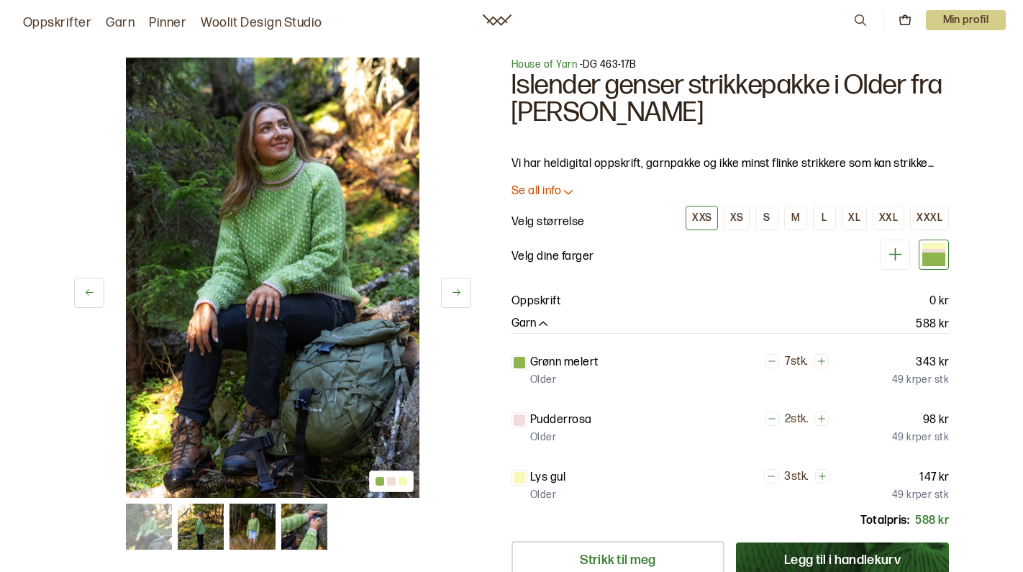
click at [461, 290] on icon at bounding box center [456, 292] width 11 height 11
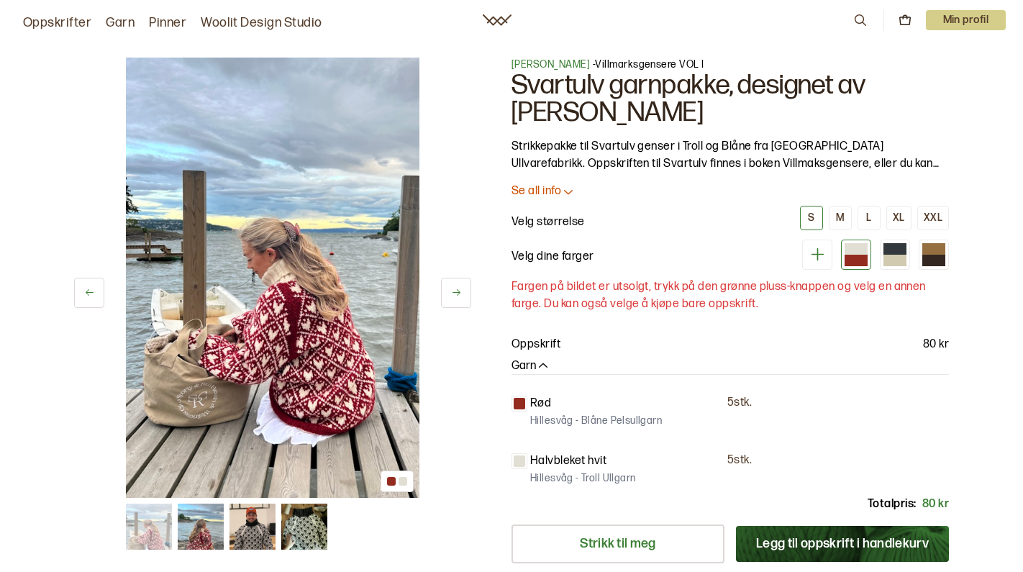
scroll to position [360, 0]
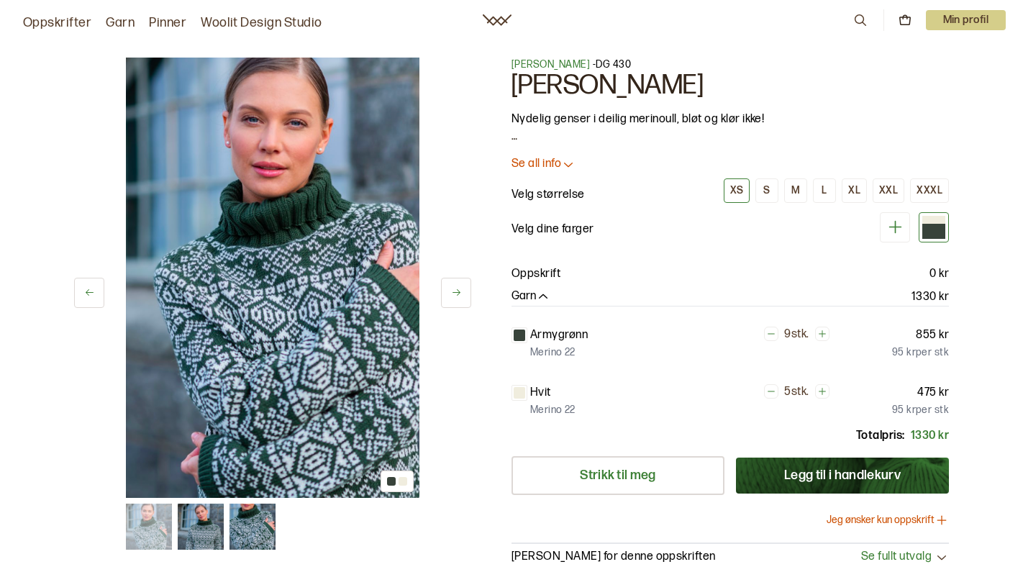
click at [455, 294] on icon at bounding box center [456, 292] width 11 height 11
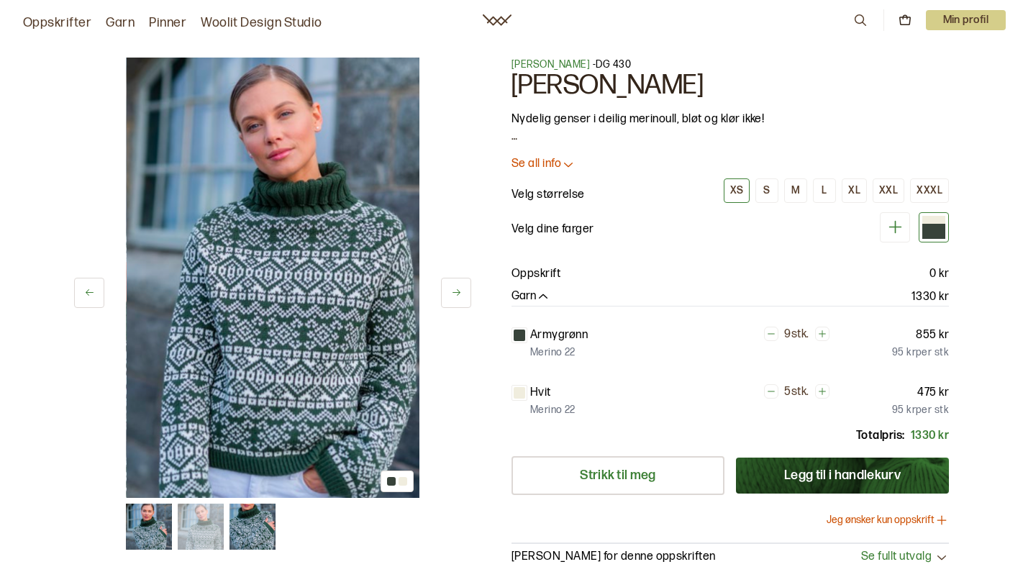
click at [455, 294] on icon at bounding box center [456, 292] width 11 height 11
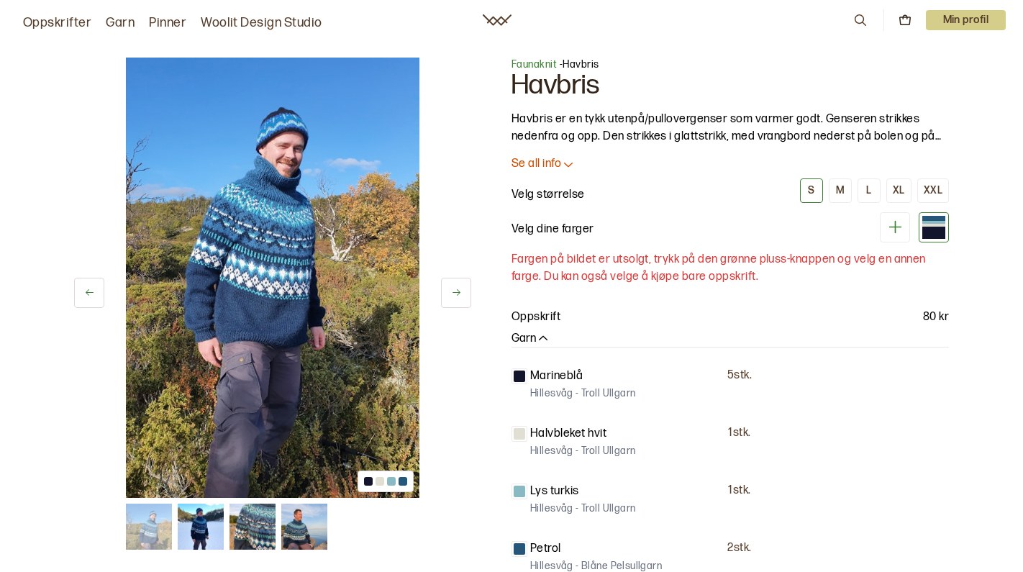
click at [455, 294] on icon at bounding box center [456, 292] width 11 height 11
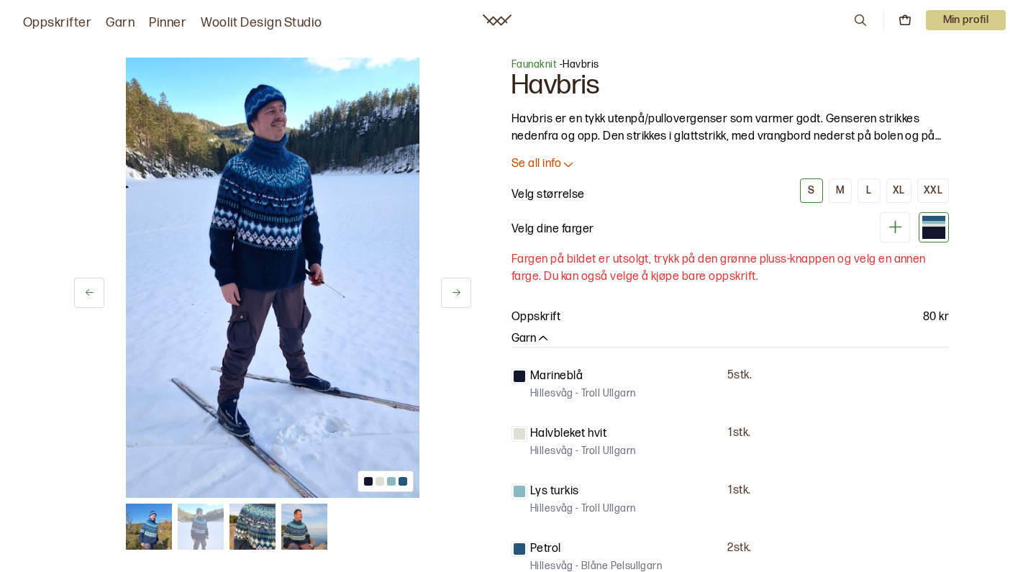
click at [455, 294] on icon at bounding box center [456, 292] width 11 height 11
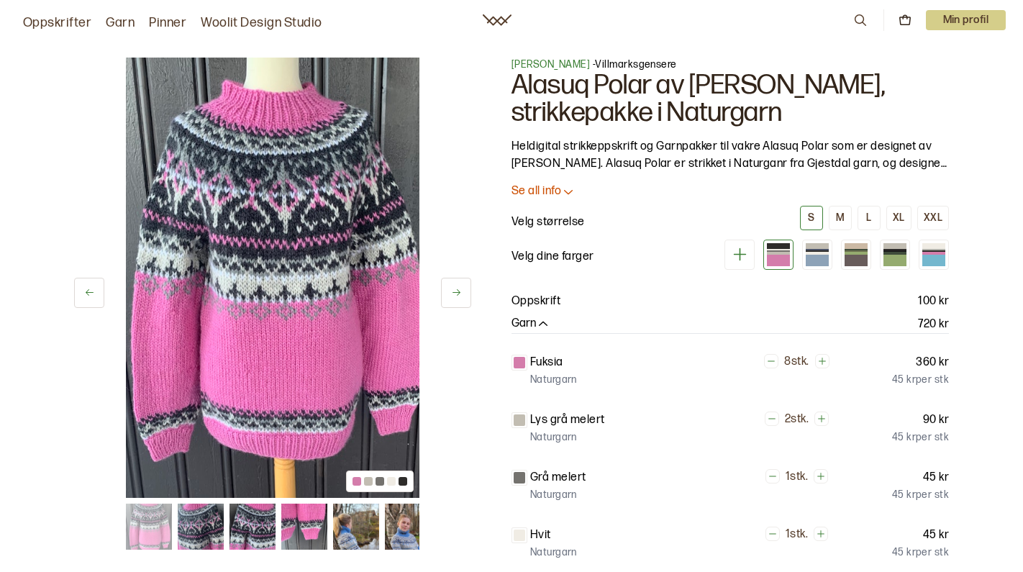
click at [455, 294] on icon at bounding box center [456, 292] width 11 height 11
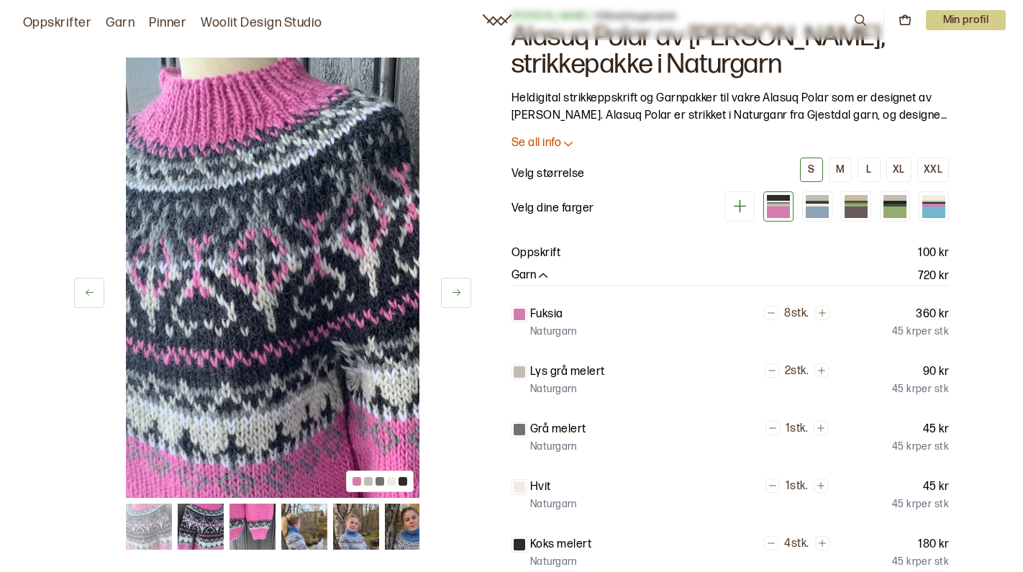
scroll to position [204, 0]
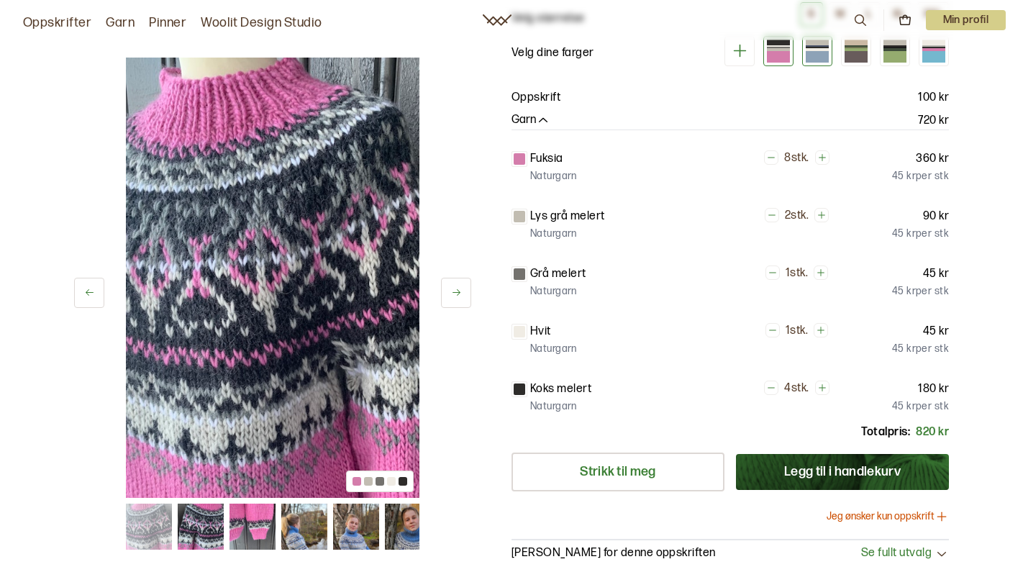
click at [821, 51] on div at bounding box center [817, 49] width 23 height 3
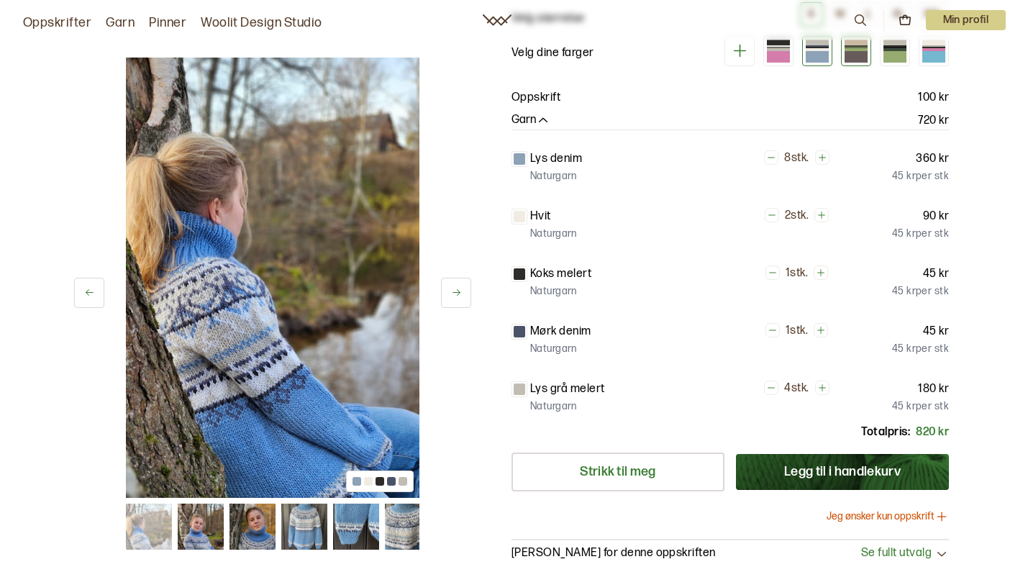
click at [867, 66] on div at bounding box center [856, 51] width 30 height 30
click at [865, 47] on div at bounding box center [855, 45] width 23 height 1
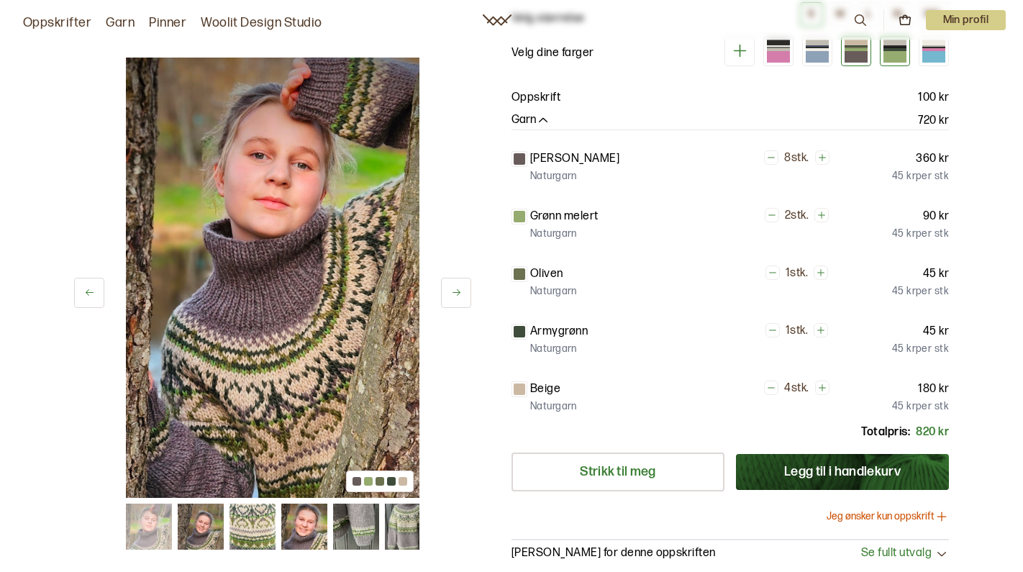
click at [895, 63] on div at bounding box center [894, 57] width 23 height 12
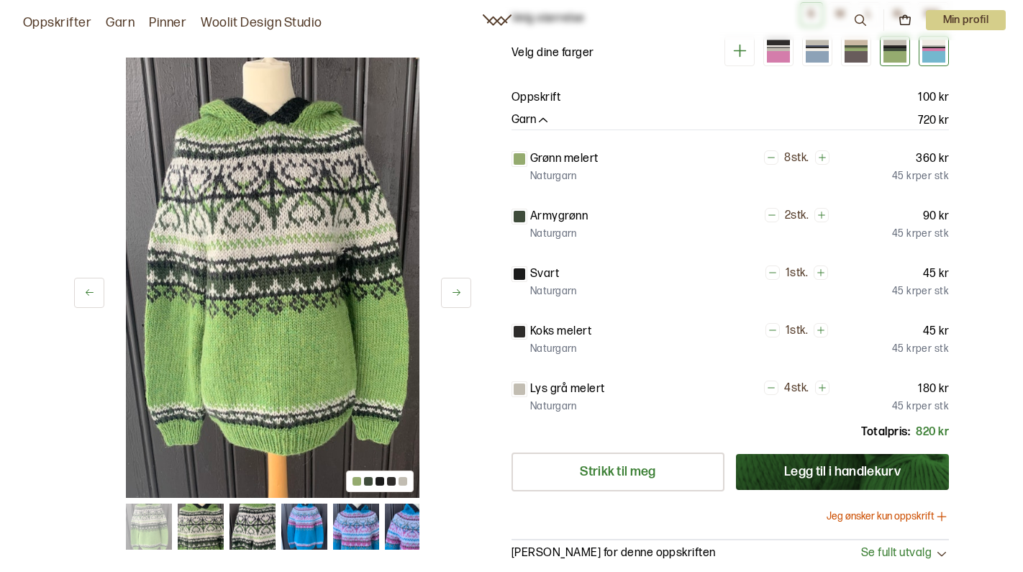
click at [927, 63] on div at bounding box center [933, 57] width 23 height 12
